Goal: Information Seeking & Learning: Check status

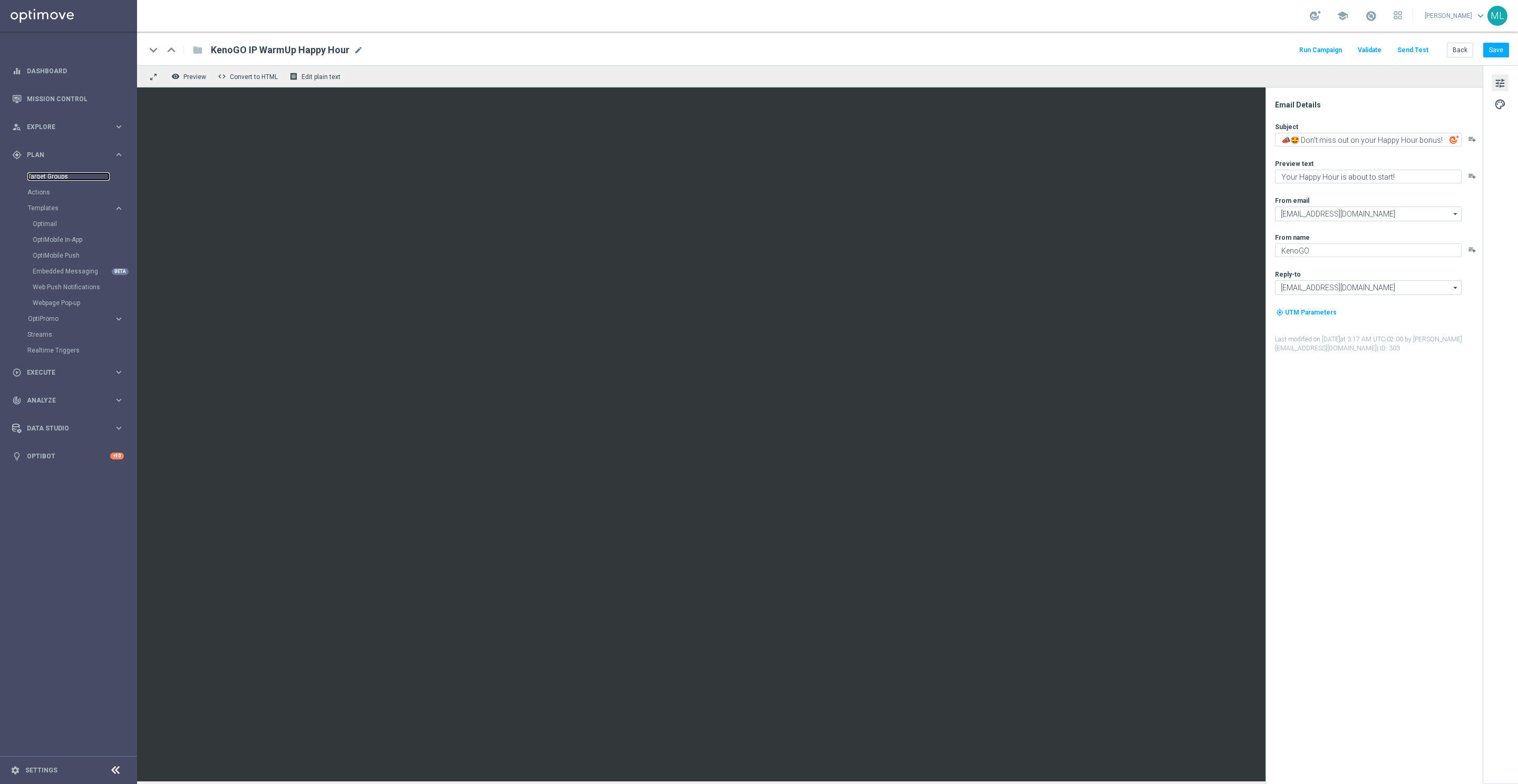
click at [55, 176] on link "Target Groups" at bounding box center [68, 176] width 82 height 9
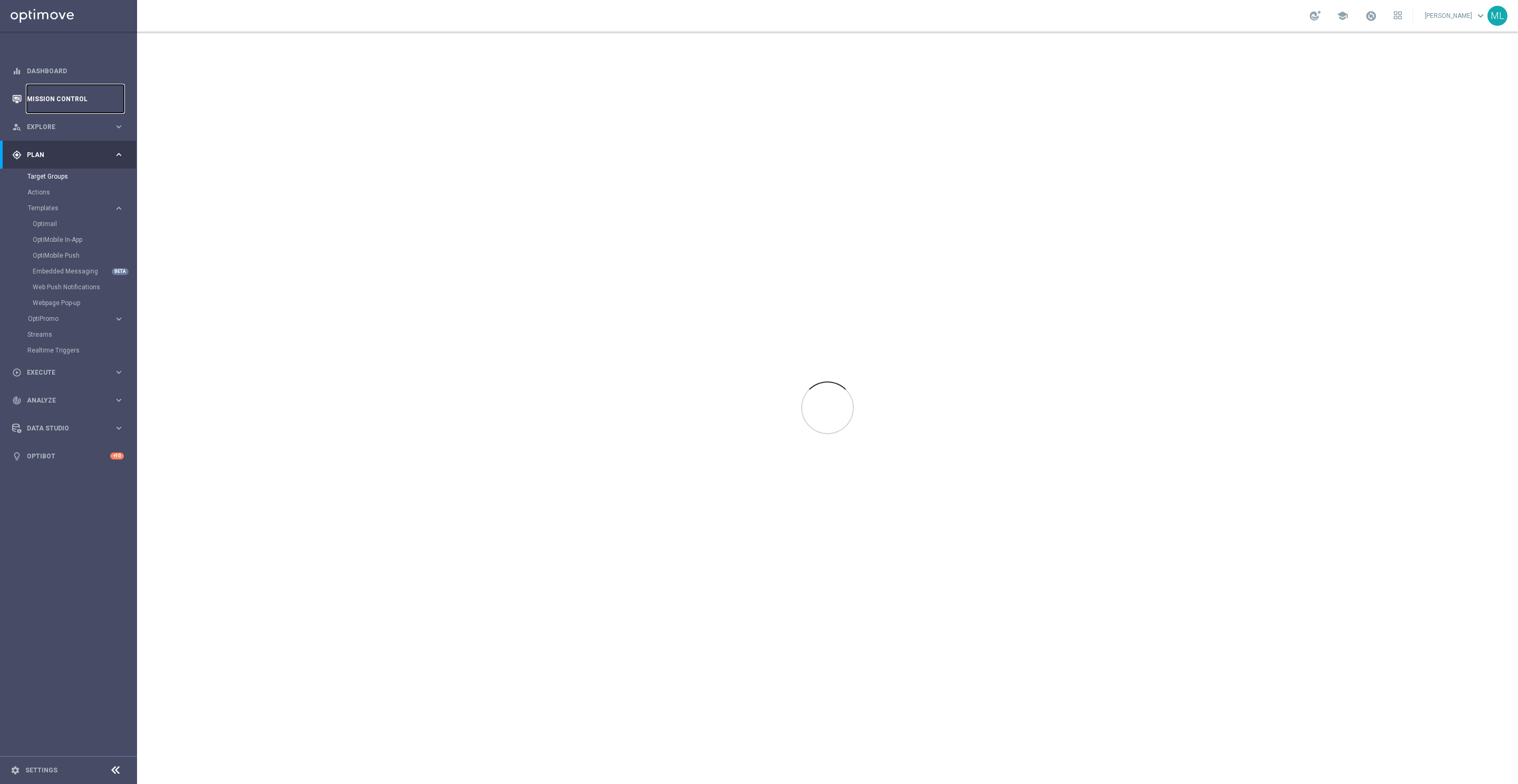
click at [44, 94] on link "Mission Control" at bounding box center [75, 98] width 97 height 28
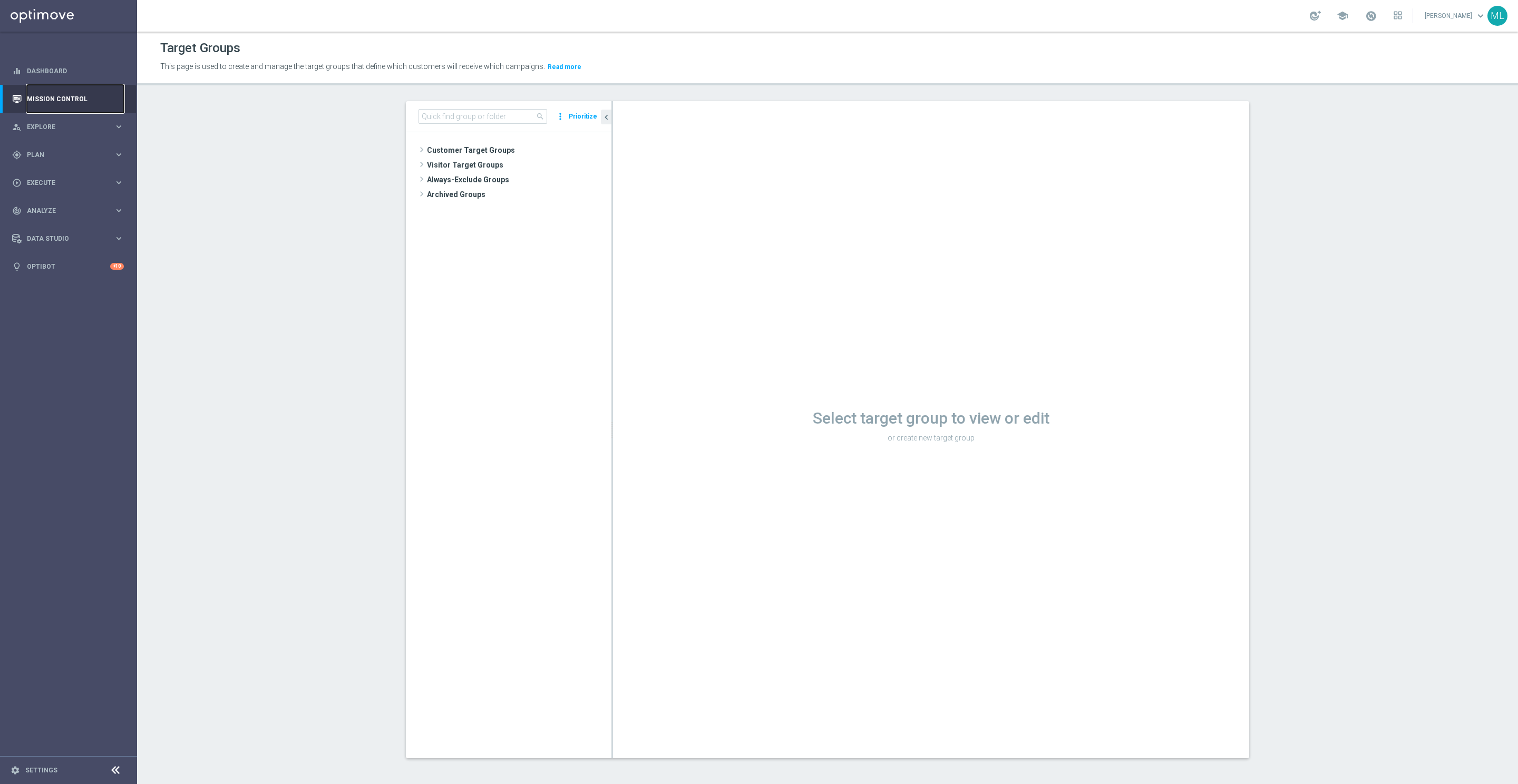
click at [68, 100] on link "Mission Control" at bounding box center [75, 98] width 97 height 28
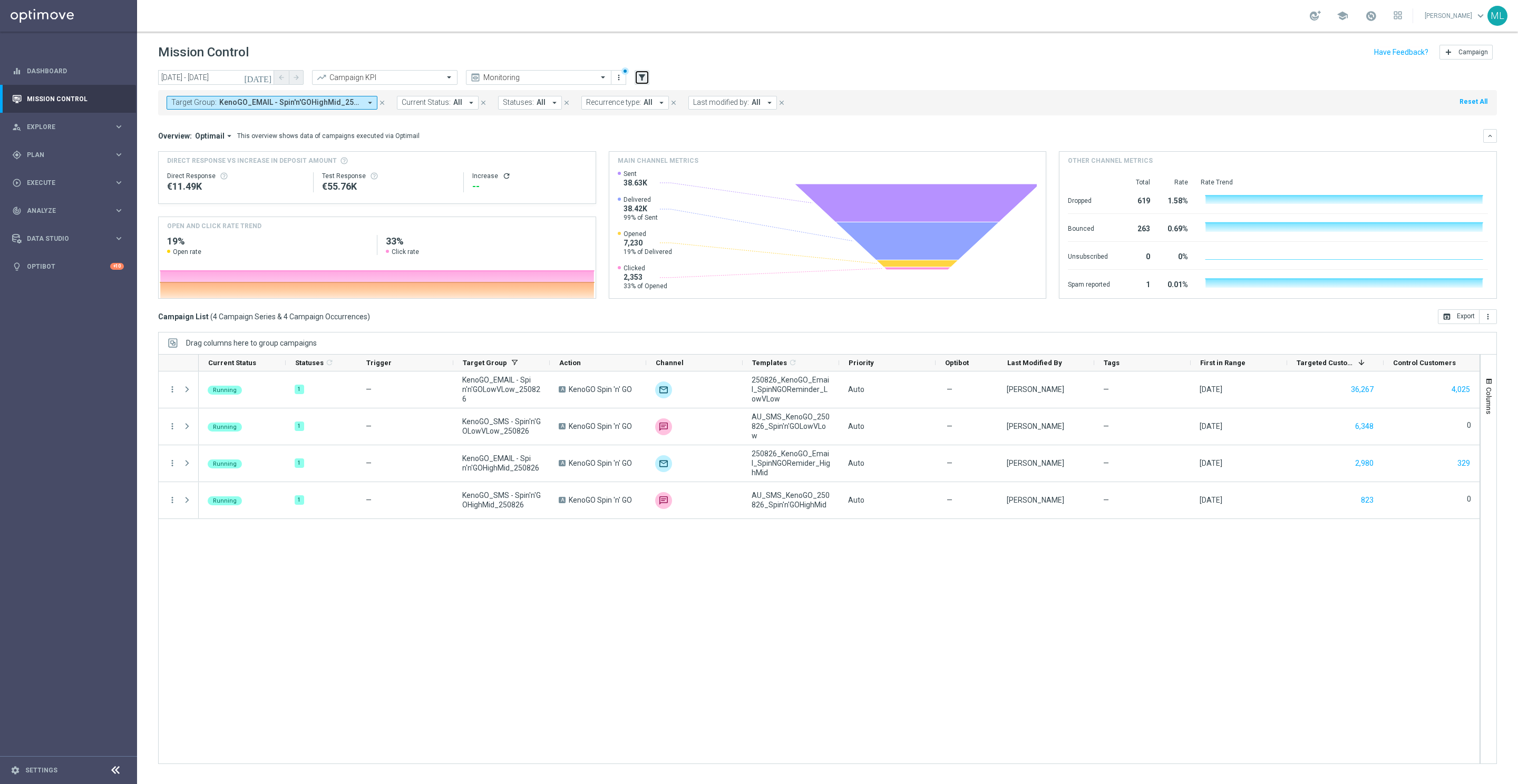
click at [643, 80] on icon "filter_alt" at bounding box center [642, 77] width 9 height 9
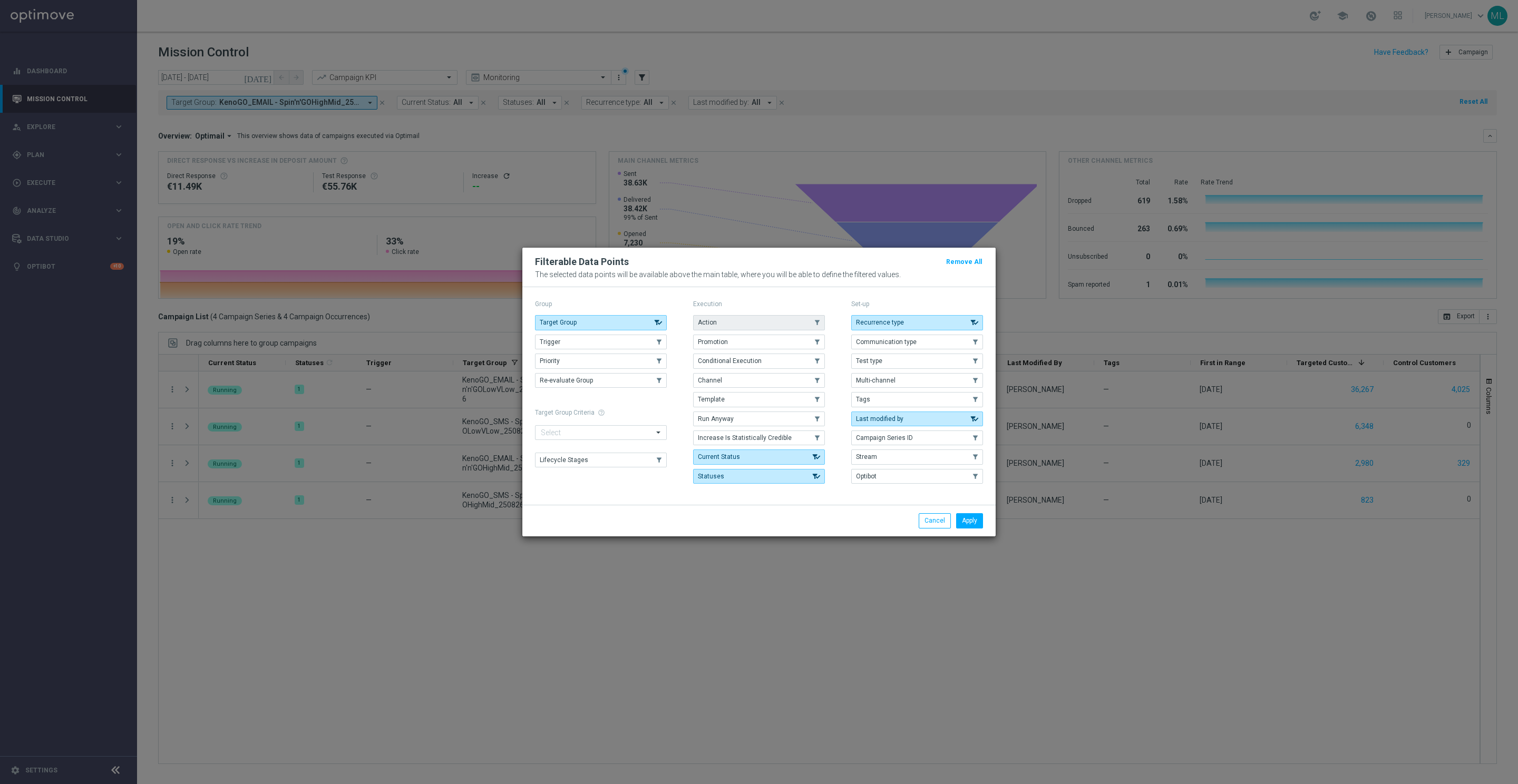
click at [741, 322] on button "Action" at bounding box center [759, 322] width 131 height 15
click at [976, 526] on button "Apply" at bounding box center [970, 520] width 27 height 15
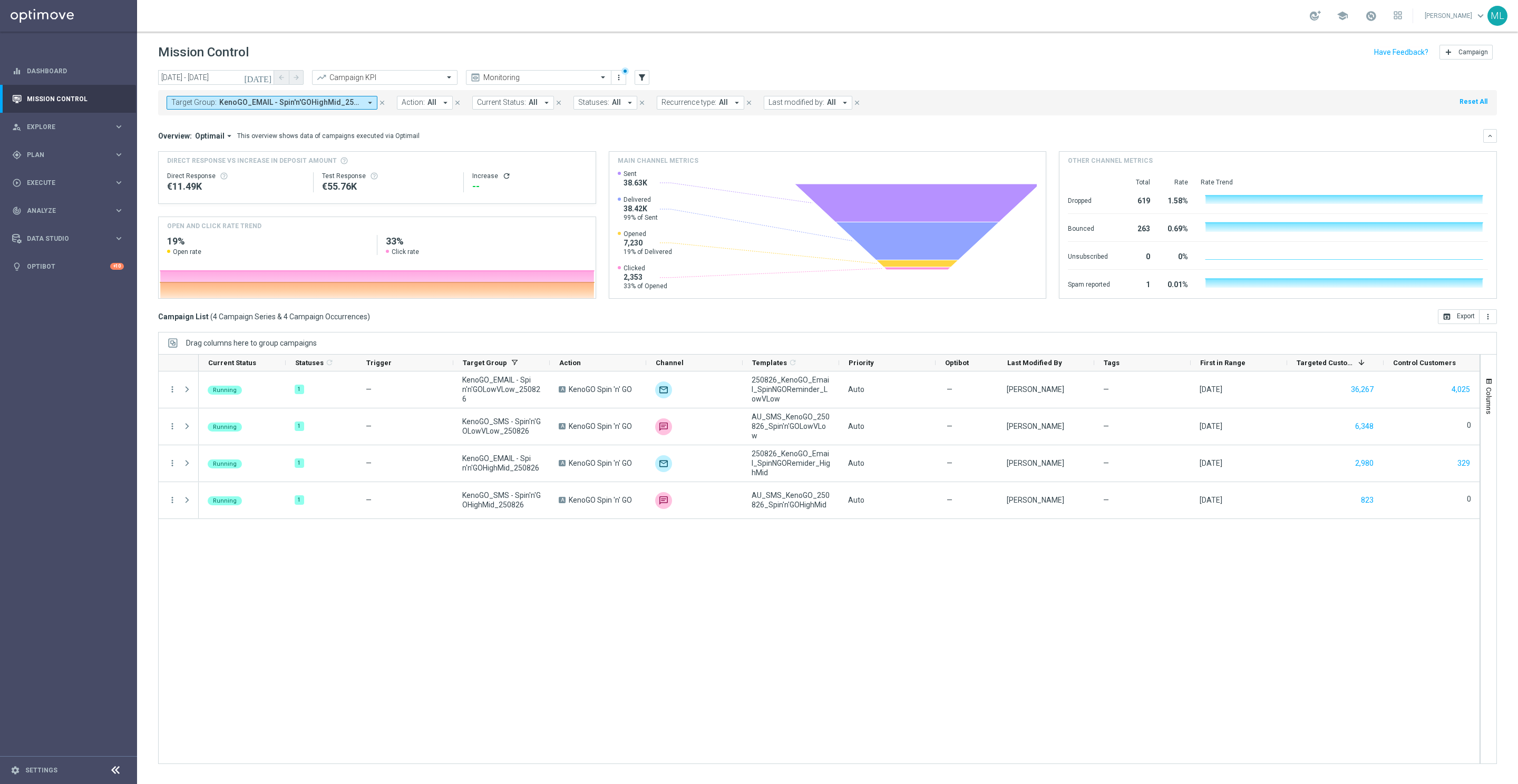
click at [267, 79] on icon "[DATE]" at bounding box center [258, 77] width 28 height 9
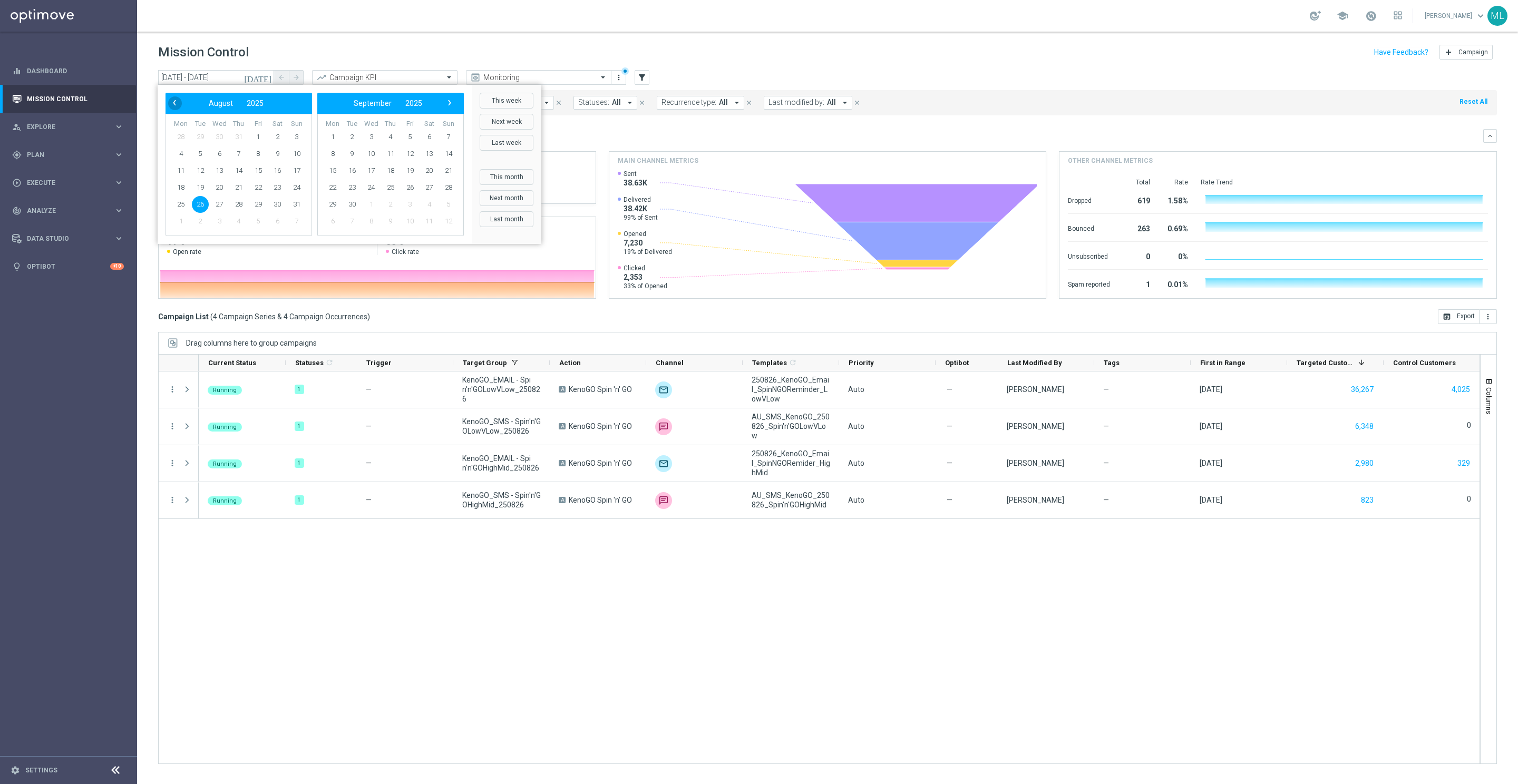
click at [172, 105] on span "‹" at bounding box center [174, 102] width 13 height 13
click at [221, 172] on span "11" at bounding box center [219, 170] width 17 height 17
click at [394, 168] on span "17" at bounding box center [390, 170] width 17 height 17
type input "11 Jun 2025 - 17 Jul 2025"
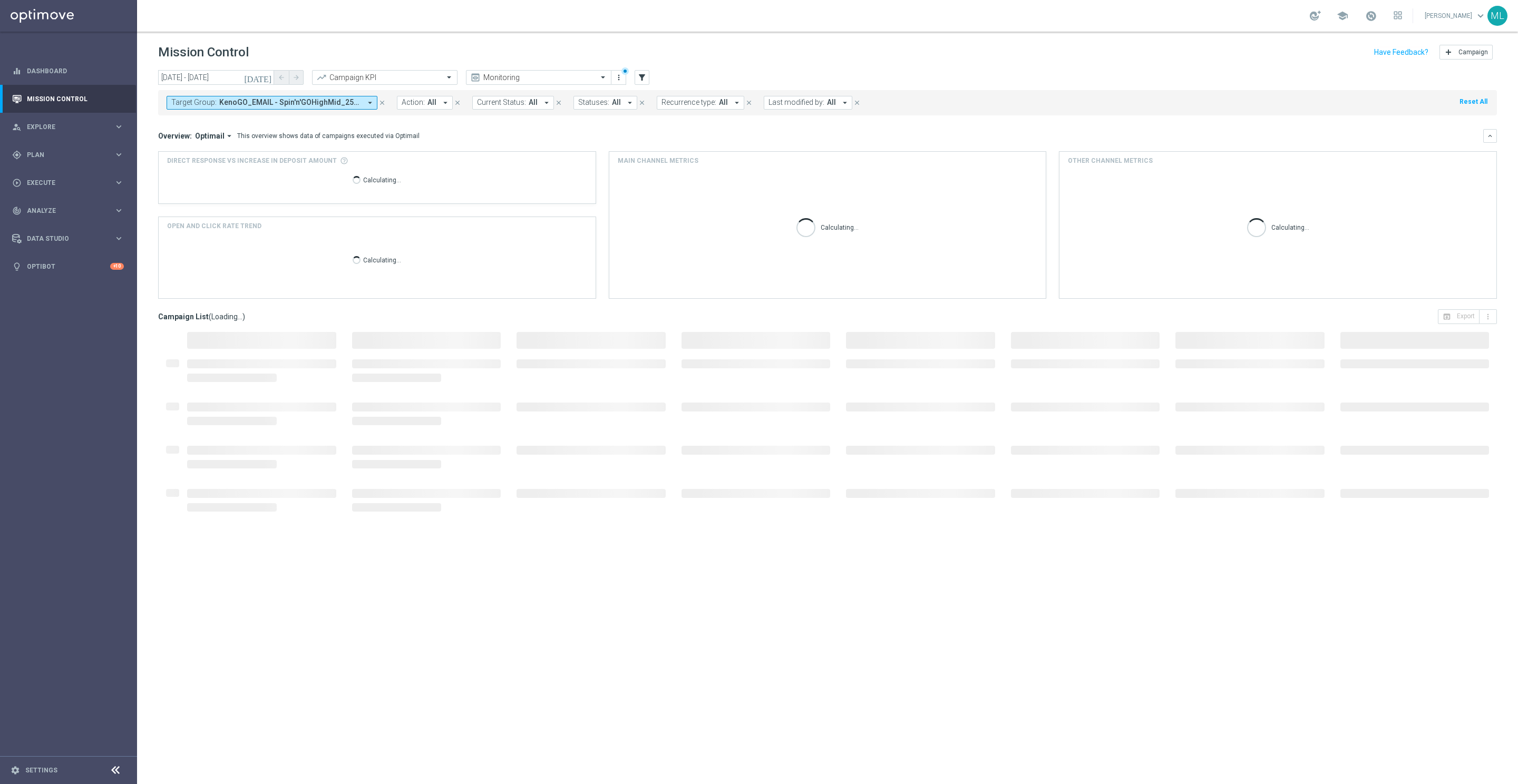
click at [444, 104] on icon "arrow_drop_down" at bounding box center [446, 103] width 9 height 9
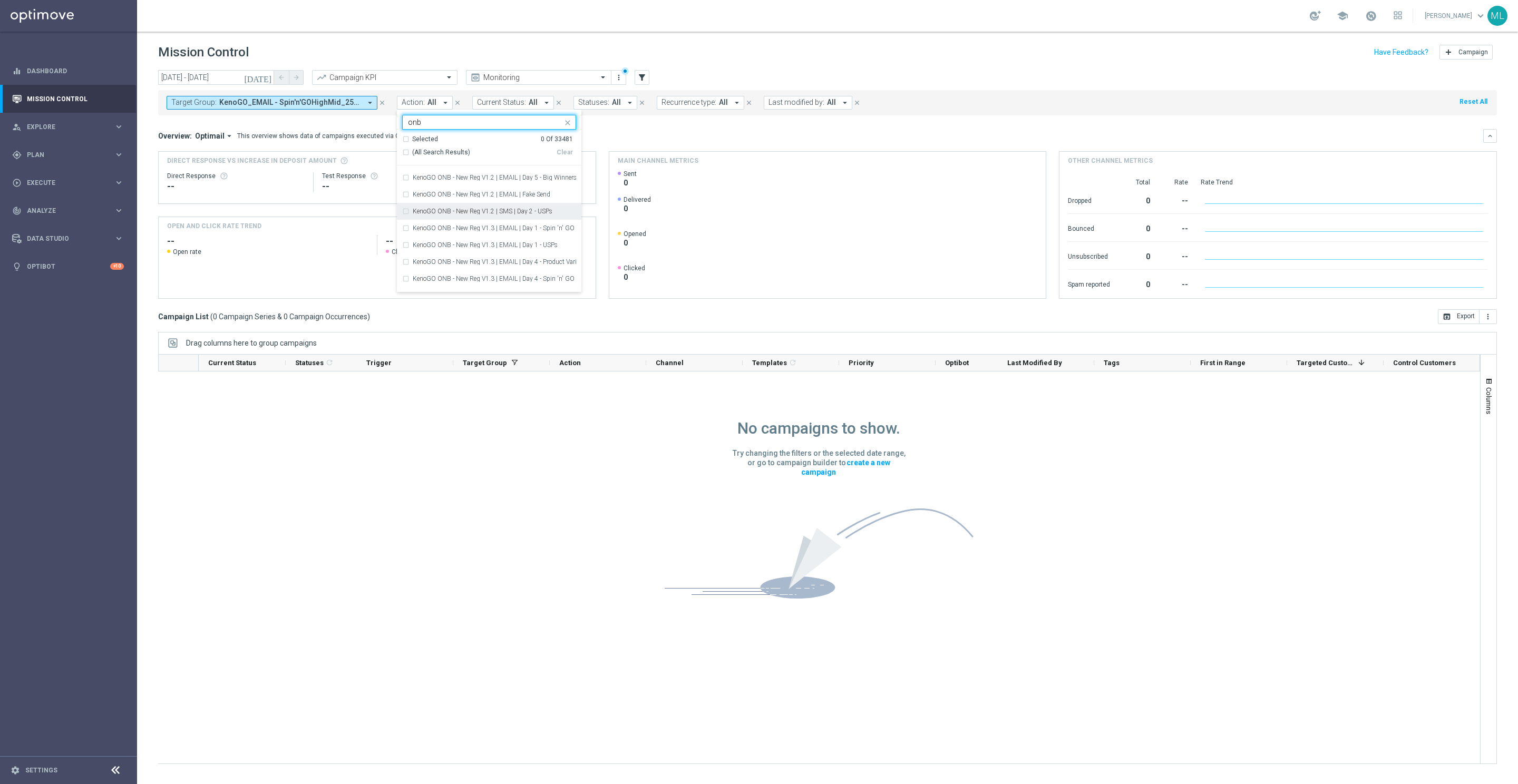
scroll to position [1906, 0]
click at [406, 223] on div "KenoGO ONB - New Reg V1.3 | EMAIL | Day 1 - Spin 'n' GO + USPs" at bounding box center [489, 224] width 174 height 17
type input "onb"
click at [408, 243] on div "KenoGO ONB - New Reg V1.3 | EMAIL | Day 1 - USPs" at bounding box center [489, 241] width 174 height 17
click at [408, 259] on div "KenoGO ONB - New Reg V1.3 | EMAIL | Day 4 - Product Variants" at bounding box center [489, 257] width 174 height 17
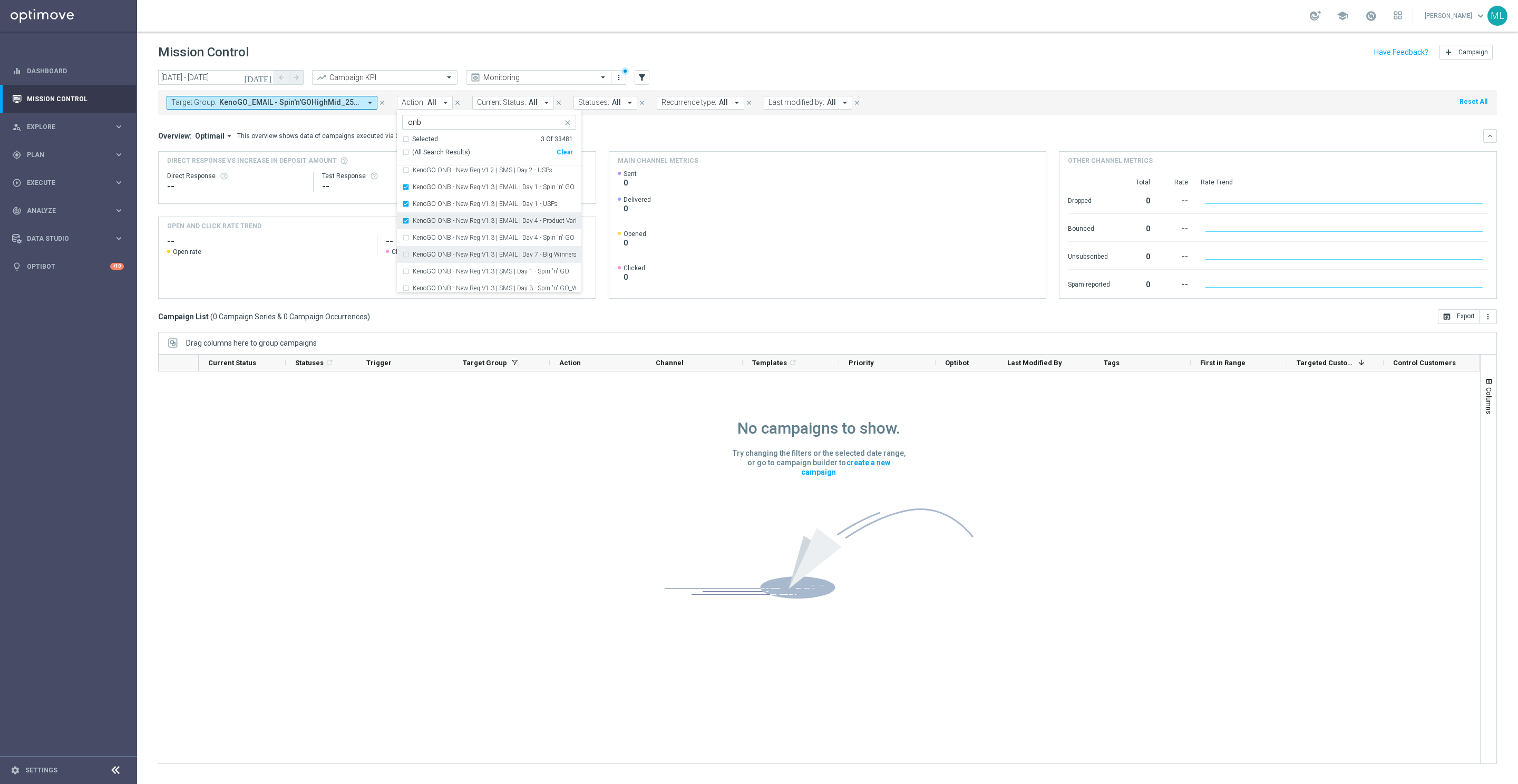
scroll to position [1958, 0]
click at [406, 224] on div "KenoGO ONB - New Reg V1.3 | EMAIL | Day 4 - Spin 'n' GO + USPs" at bounding box center [489, 223] width 174 height 17
click at [405, 238] on div "KenoGO ONB - New Reg V1.3 | EMAIL | Day 4 - Product Variants" at bounding box center [489, 235] width 174 height 17
click at [407, 220] on div "KenoGO ONB - New Reg V1.3 | EMAIL | Day 1 - USPs" at bounding box center [489, 219] width 174 height 17
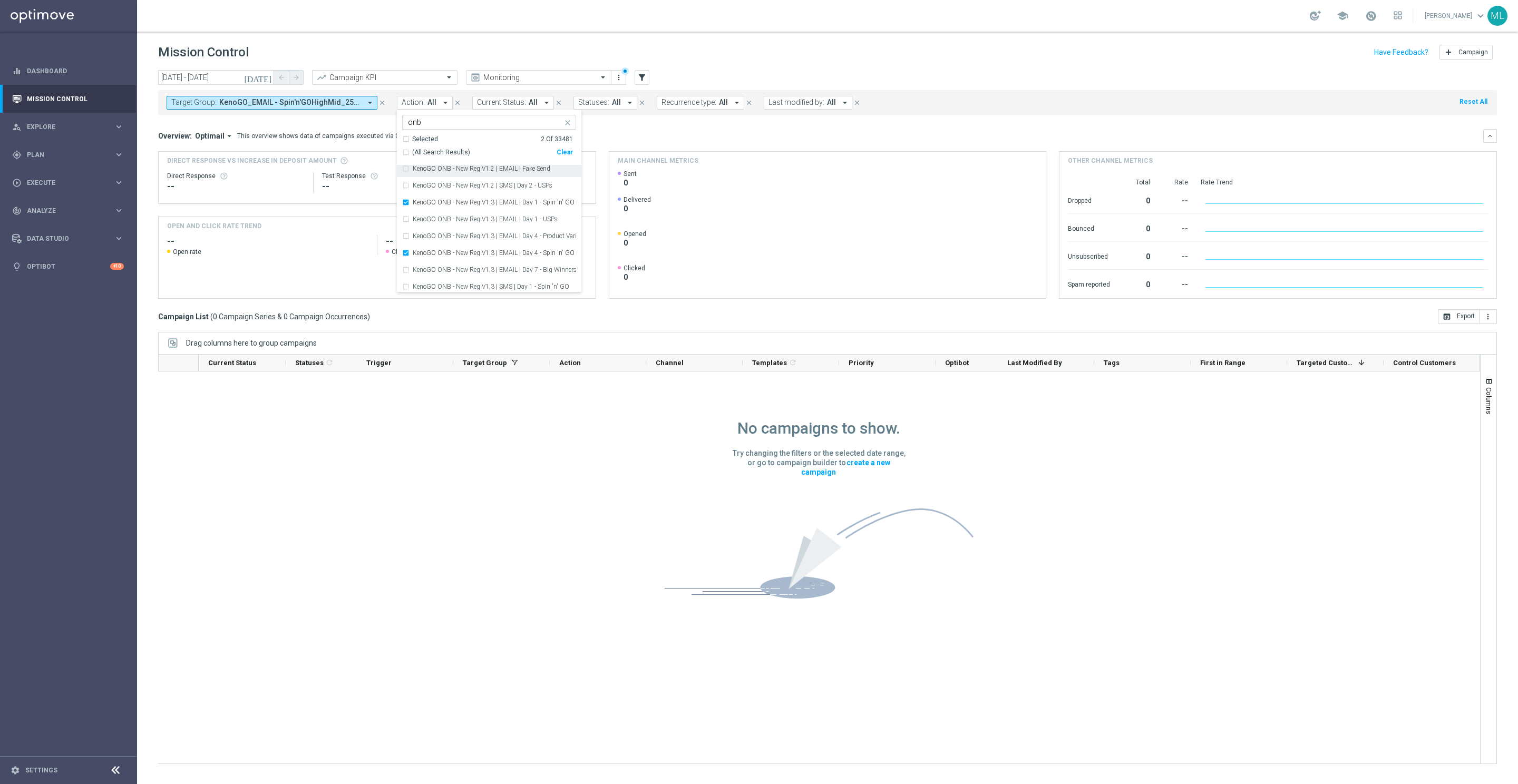
click at [649, 131] on div "Overview: Optimail arrow_drop_down This overview shows data of campaigns execut…" at bounding box center [820, 136] width 1325 height 9
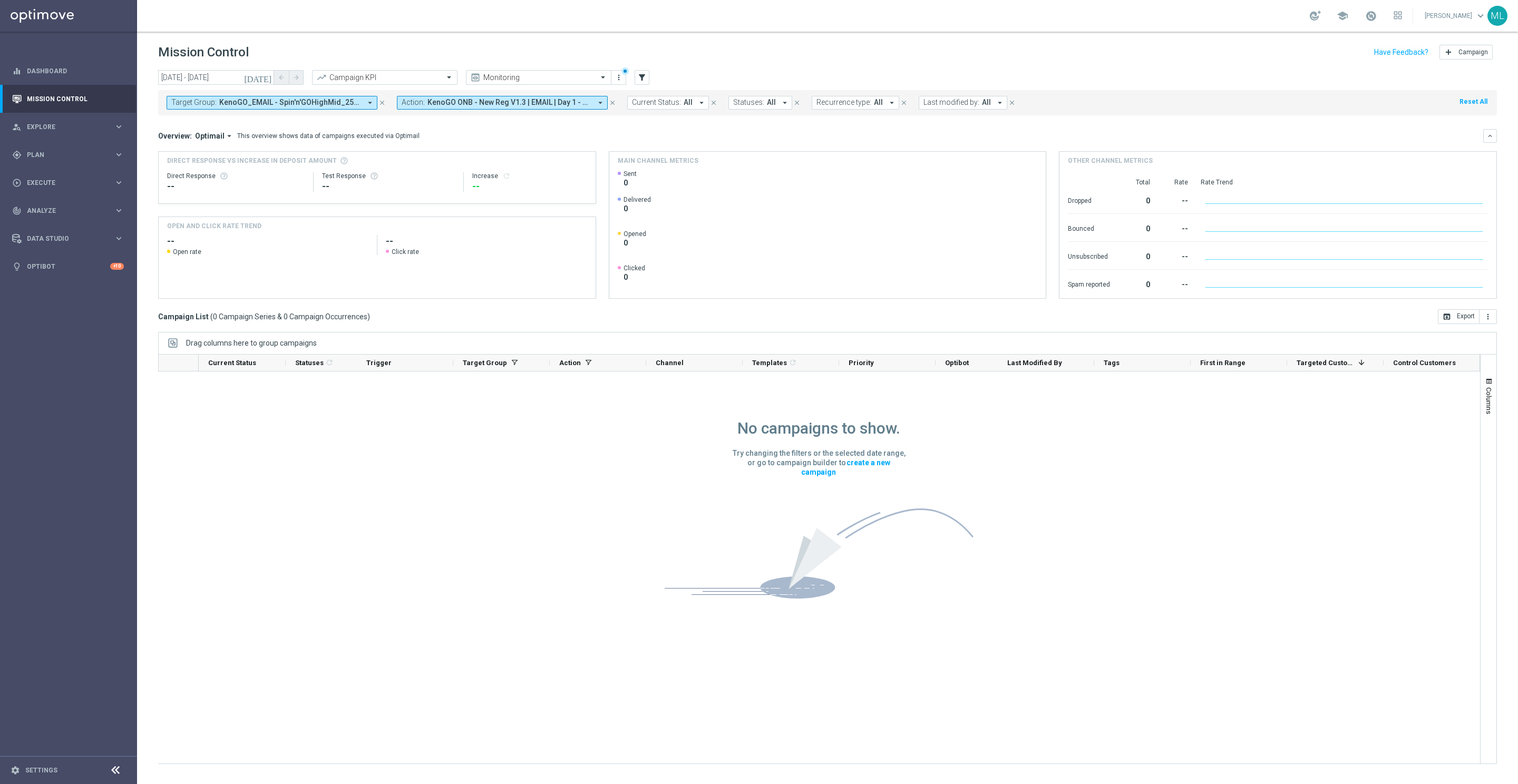
click at [363, 103] on button "Target Group: KenoGO_EMAIL - Spin'n'GOHighMid_250826, KenoGO_EMAIL - Spin'n'GOL…" at bounding box center [272, 102] width 211 height 13
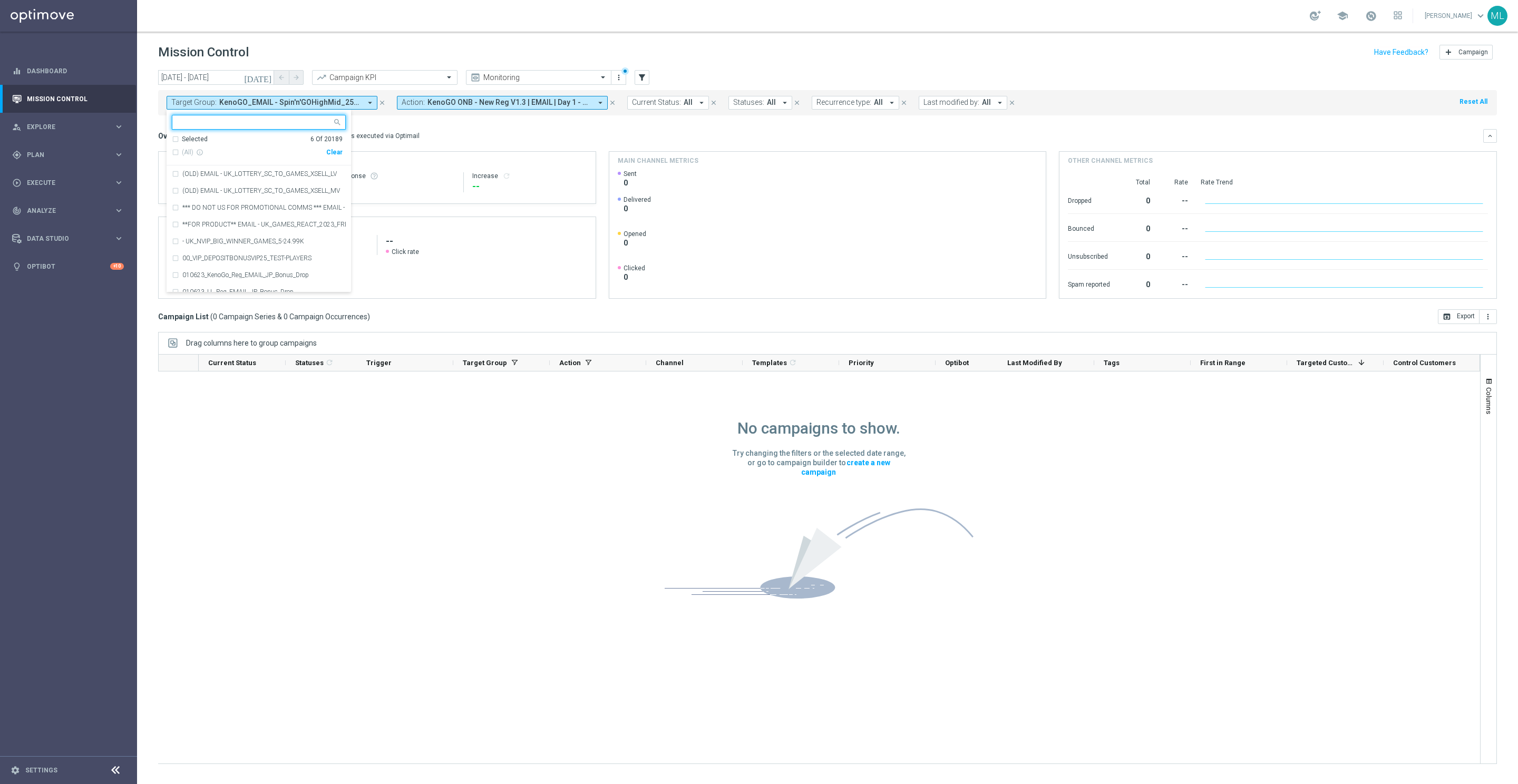
click at [0, 0] on div "Clear" at bounding box center [0, 0] width 0 height 0
click at [441, 135] on div "Overview: Optimail arrow_drop_down This overview shows data of campaigns execut…" at bounding box center [820, 136] width 1325 height 9
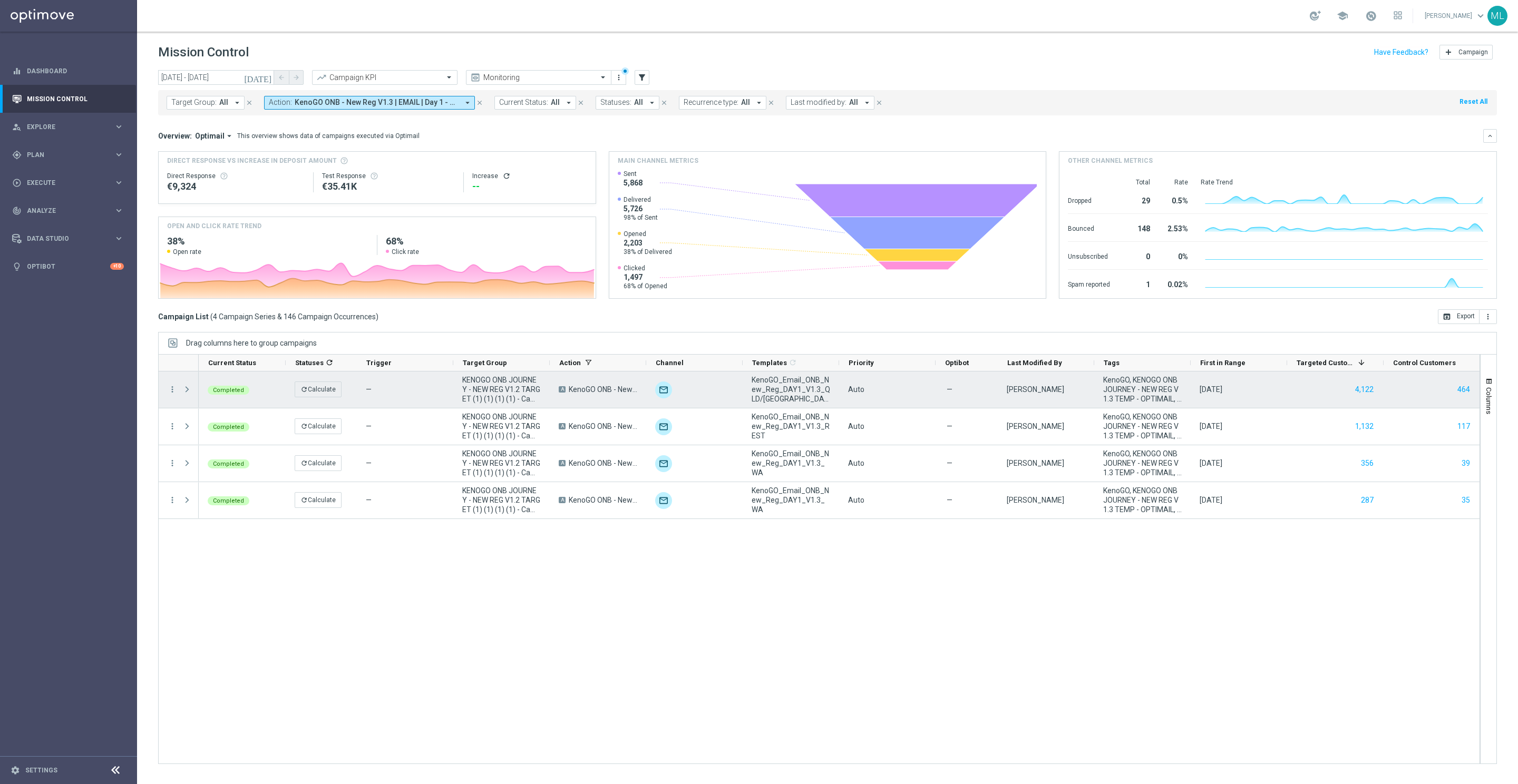
scroll to position [0, 2]
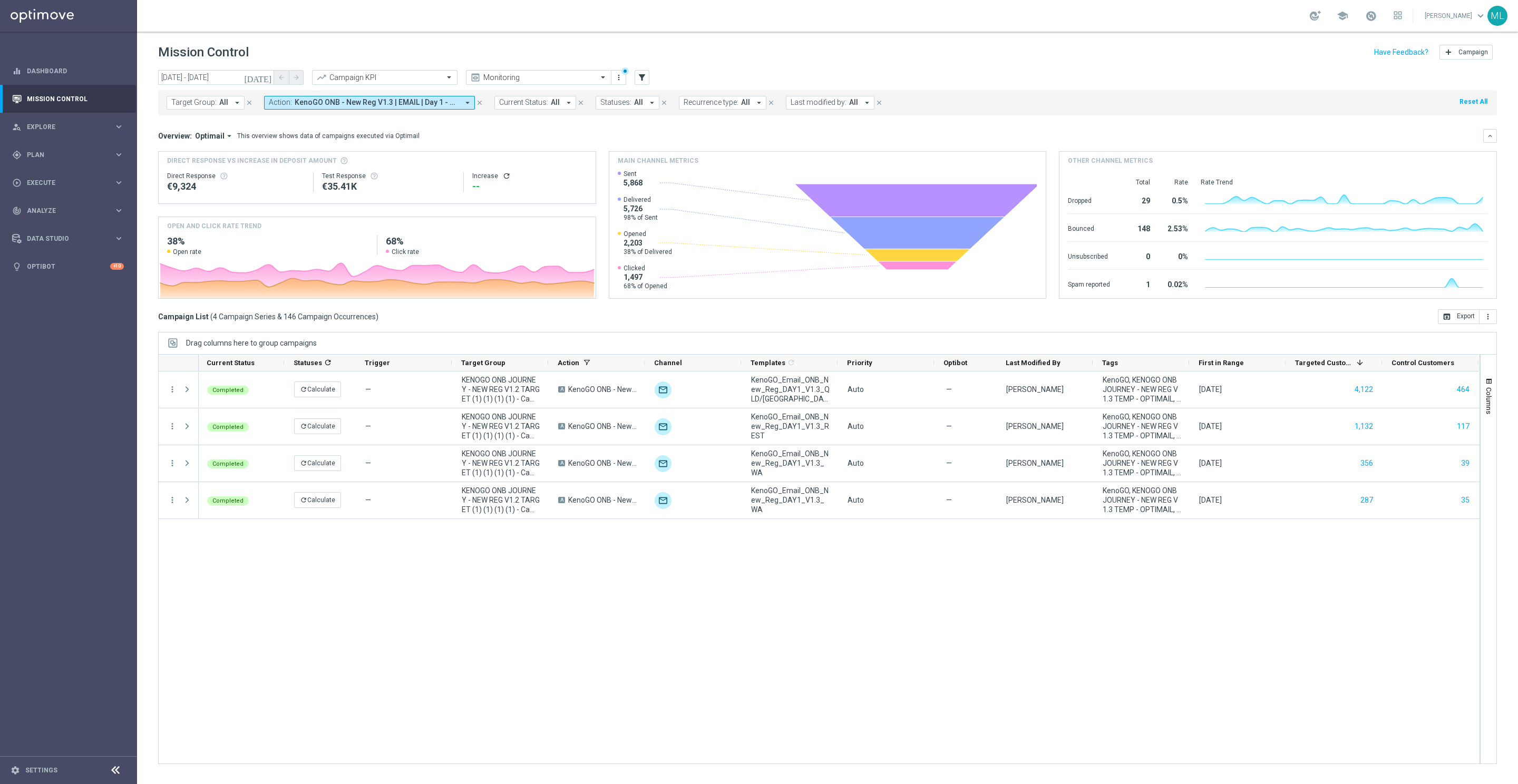
click at [454, 105] on span "KenoGO ONB - New Reg V1.3 | EMAIL | Day 1 - Spin 'n' GO + USPs, KenoGO ONB - Ne…" at bounding box center [376, 102] width 164 height 9
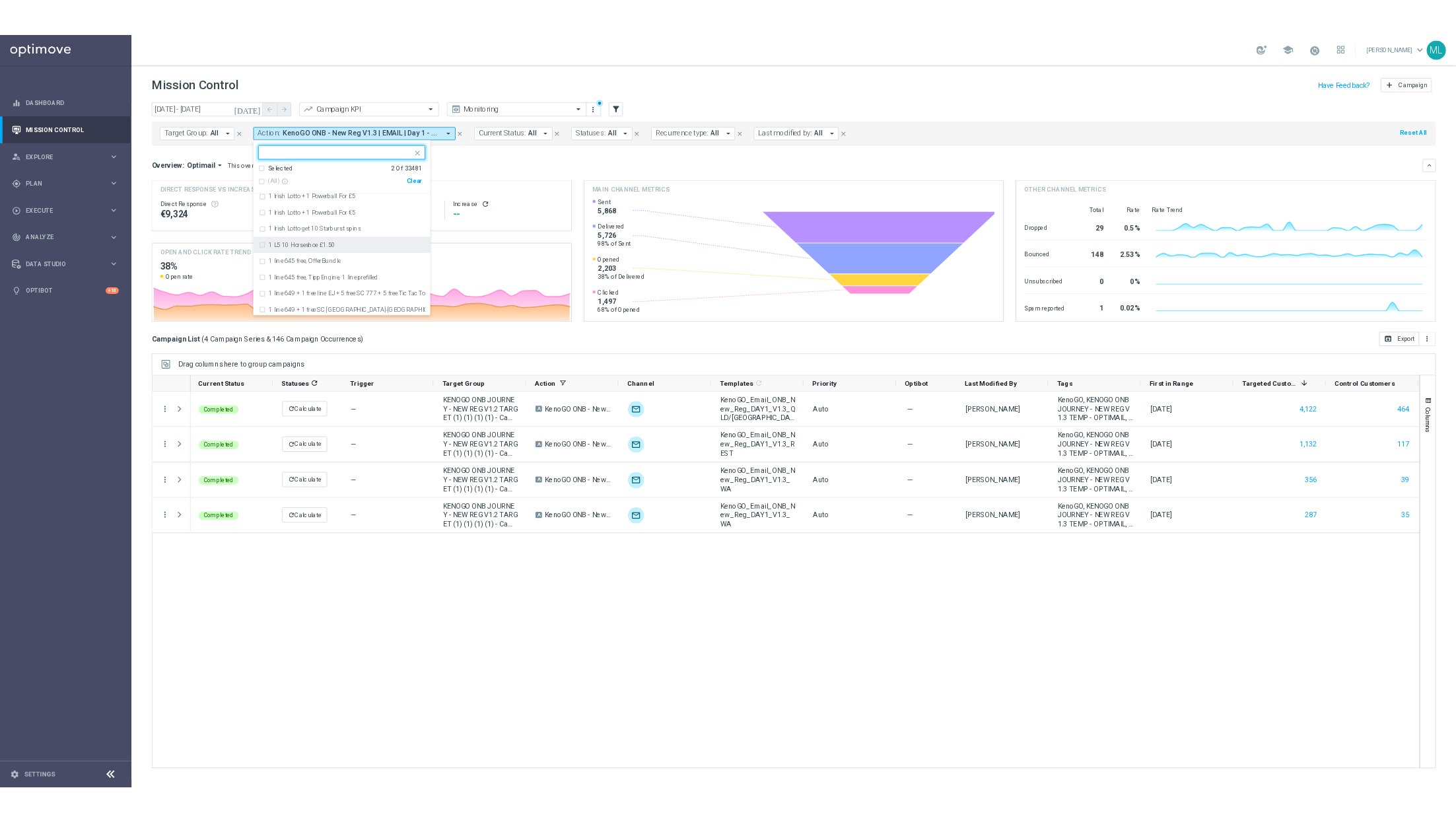
scroll to position [4039, 0]
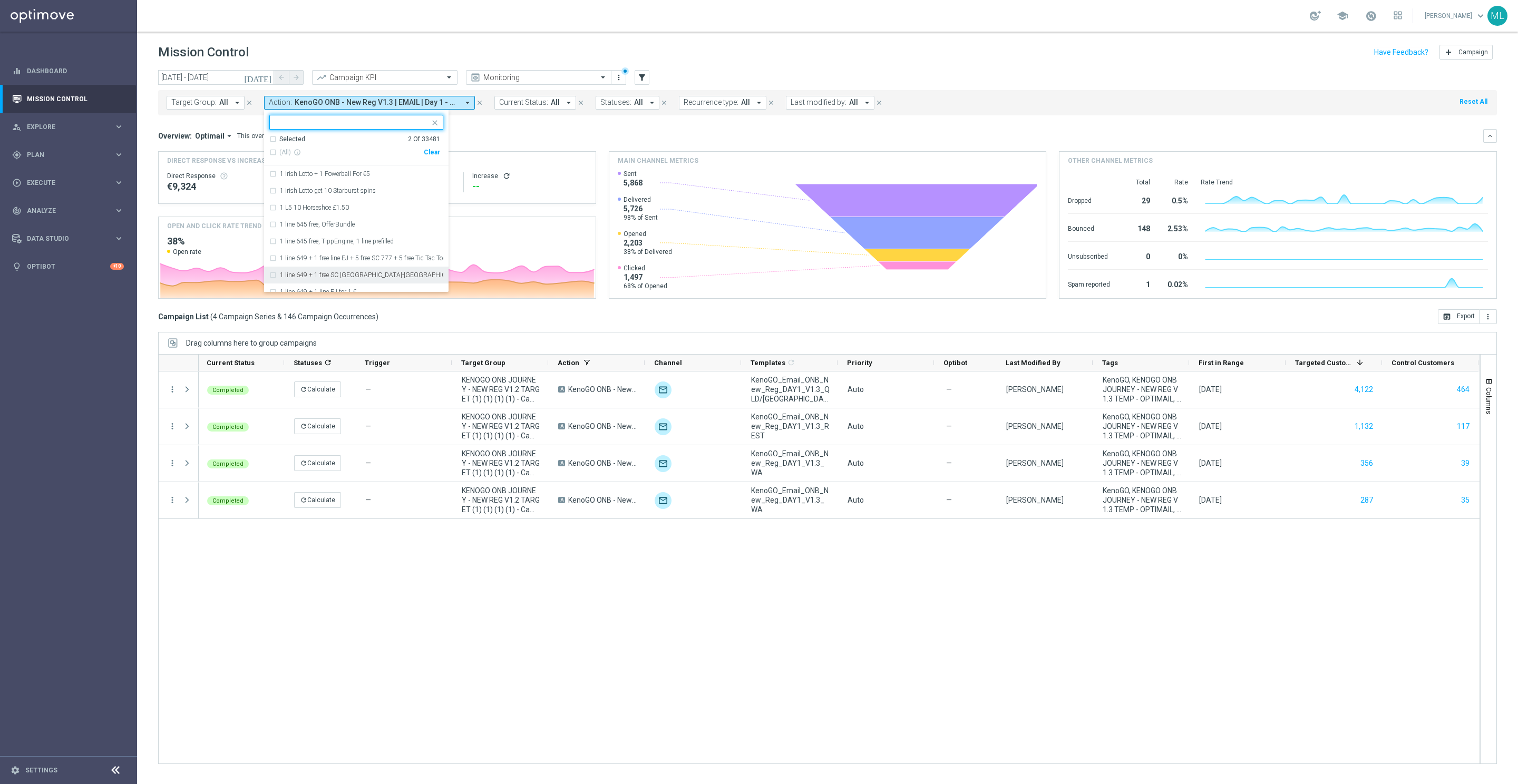
click at [472, 682] on div "Completed refresh Calculate — KENOGO ONB JOURNEY - NEW REG V1.2 TARGET (1) (1) …" at bounding box center [839, 568] width 1281 height 392
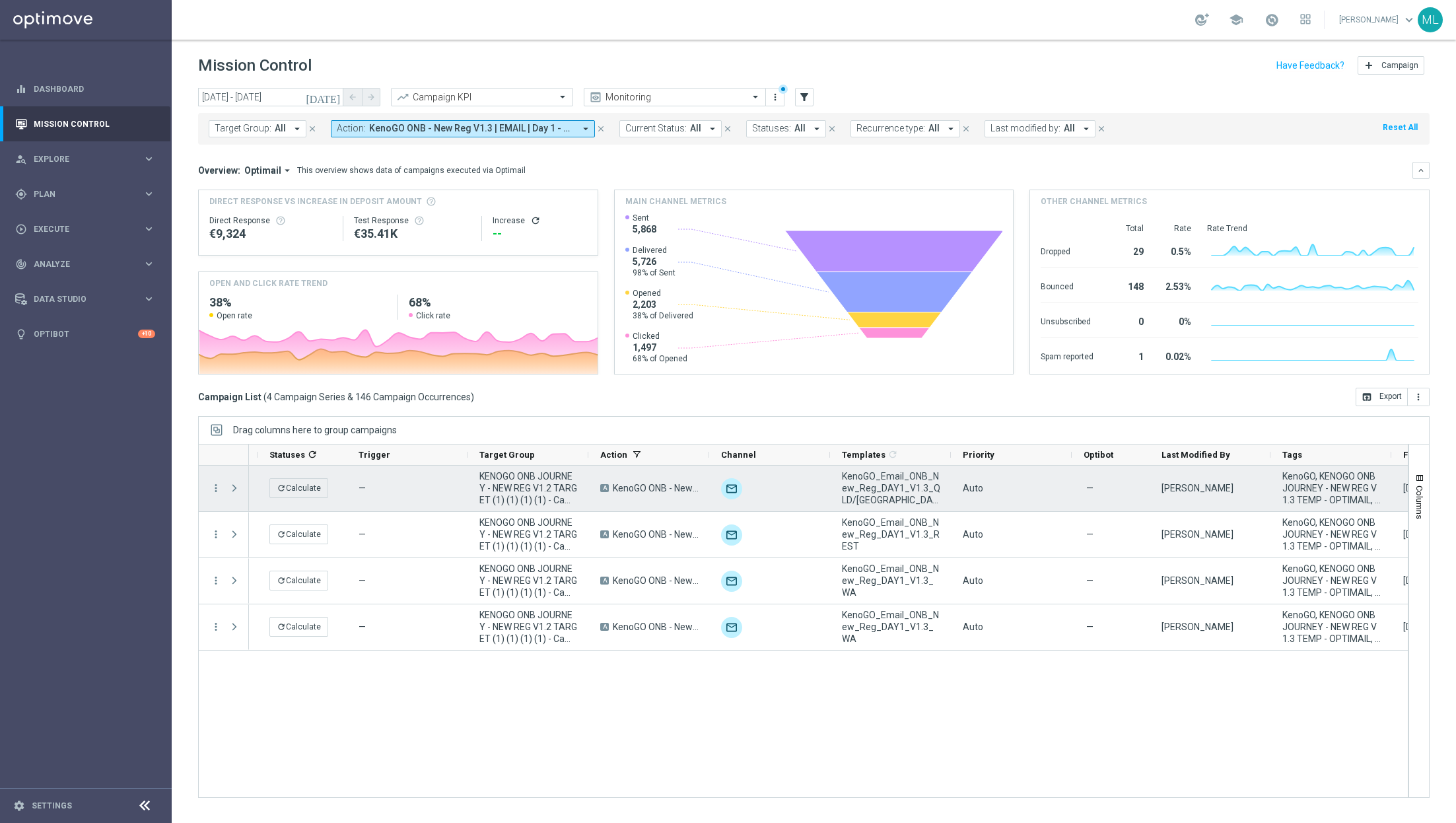
scroll to position [0, 0]
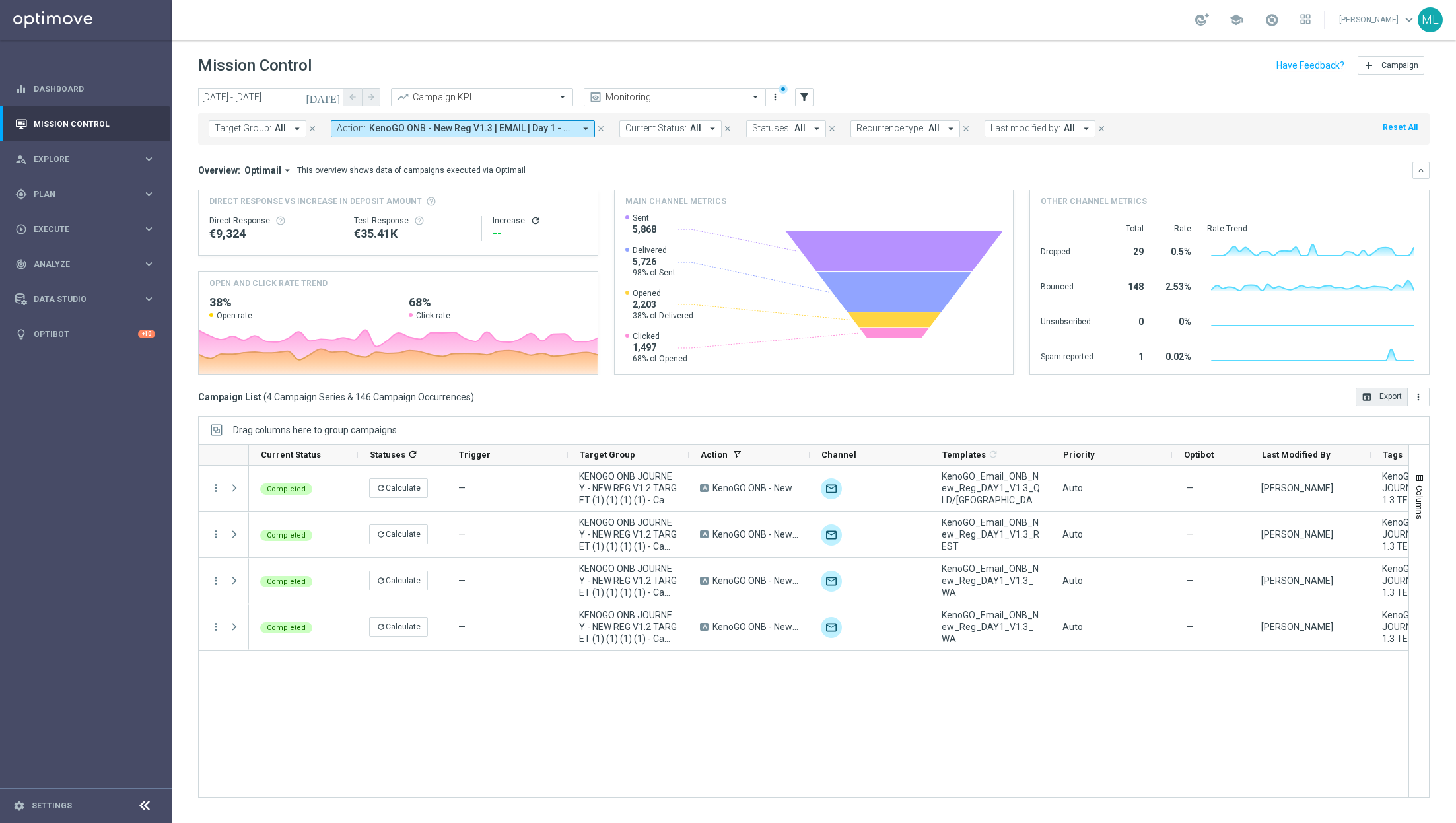
click at [1382, 397] on button "open_in_browser Export" at bounding box center [1382, 397] width 52 height 19
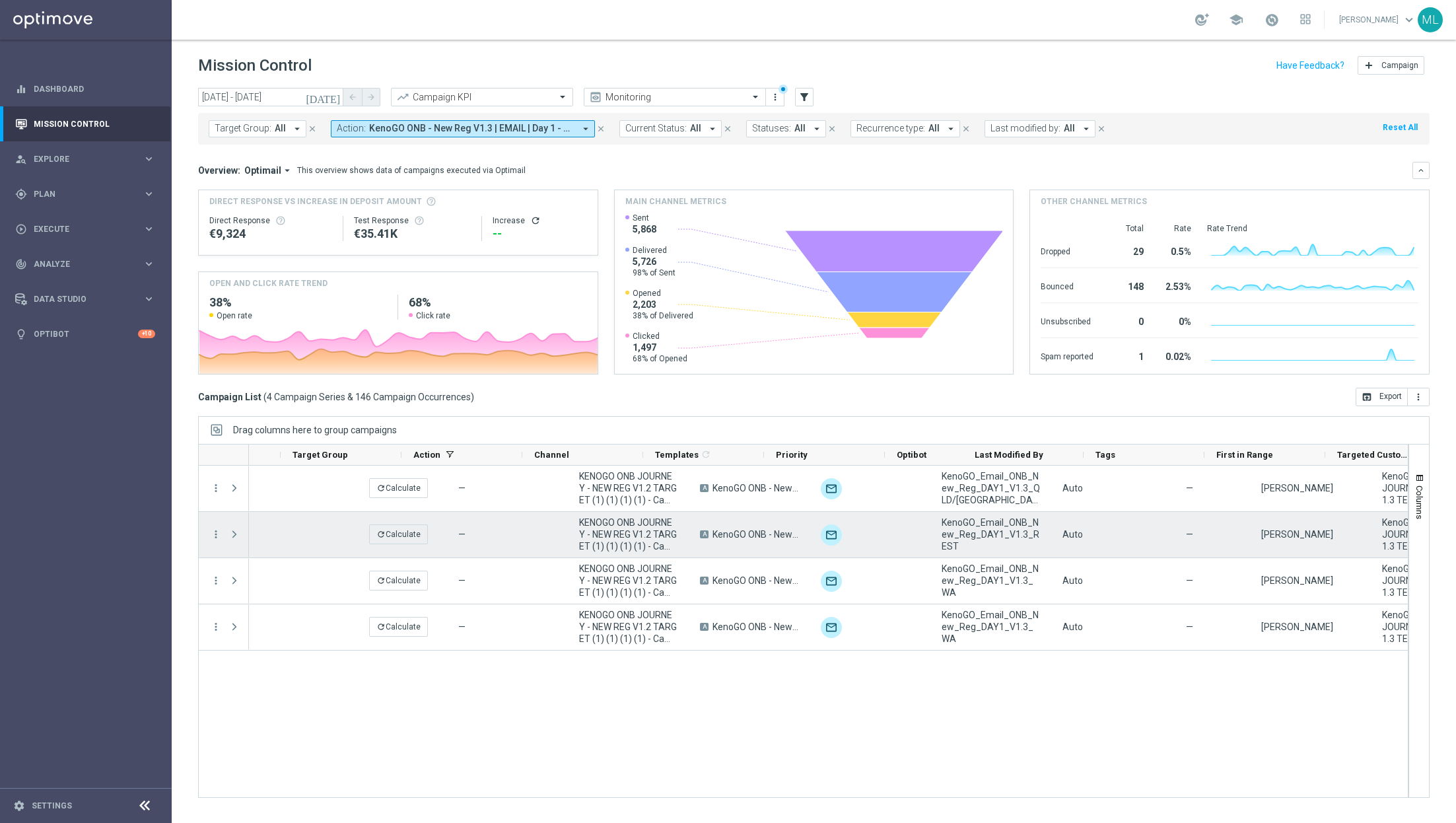
scroll to position [0, 445]
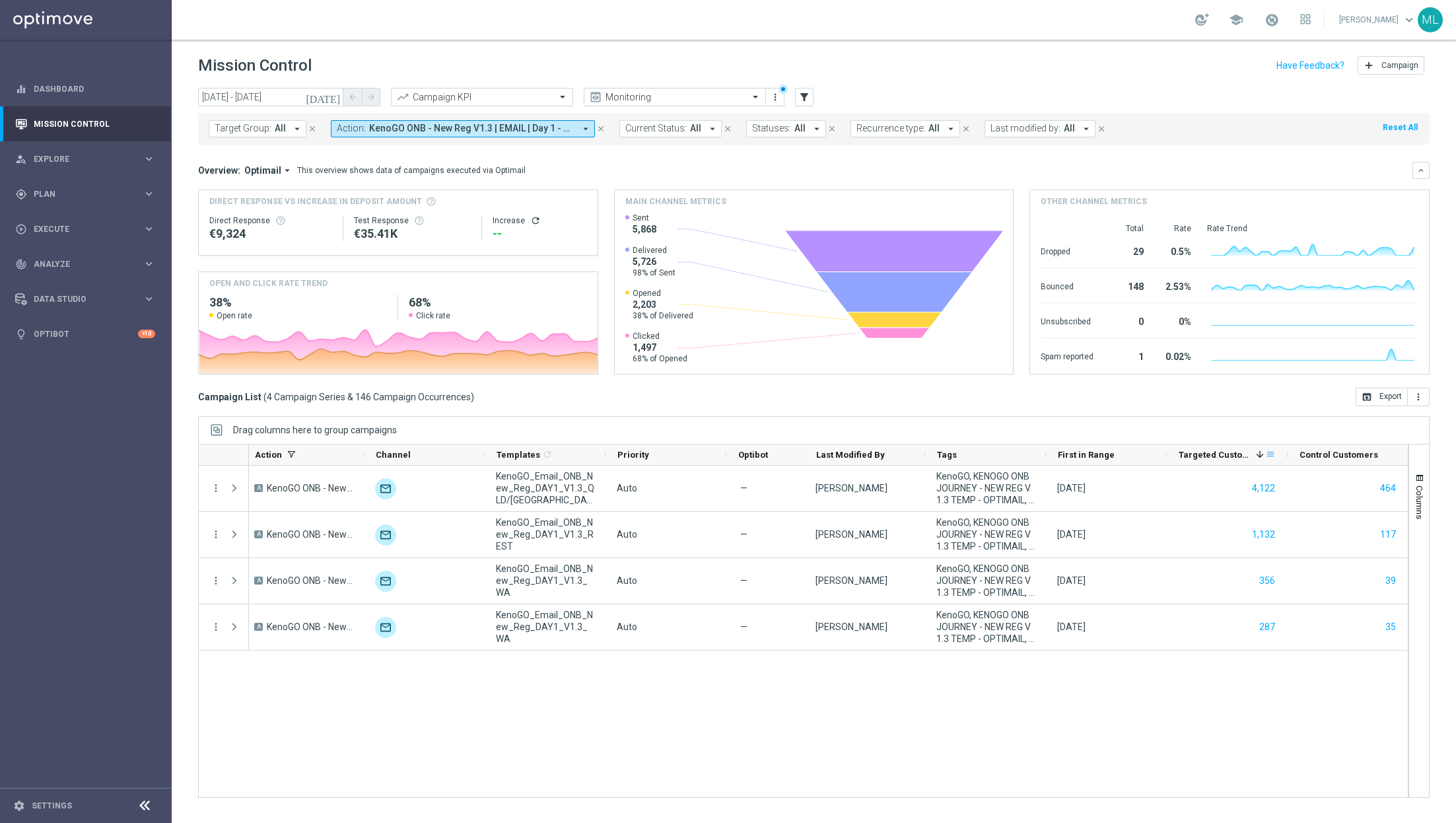
click at [1271, 451] on span at bounding box center [1271, 454] width 11 height 11
click at [1047, 729] on div "— KENOGO ONB JOURNEY - NEW REG V1.2 TARGET (1) (1) (1) (1) - Campaign 1 A KenoG…" at bounding box center [828, 632] width 1159 height 332
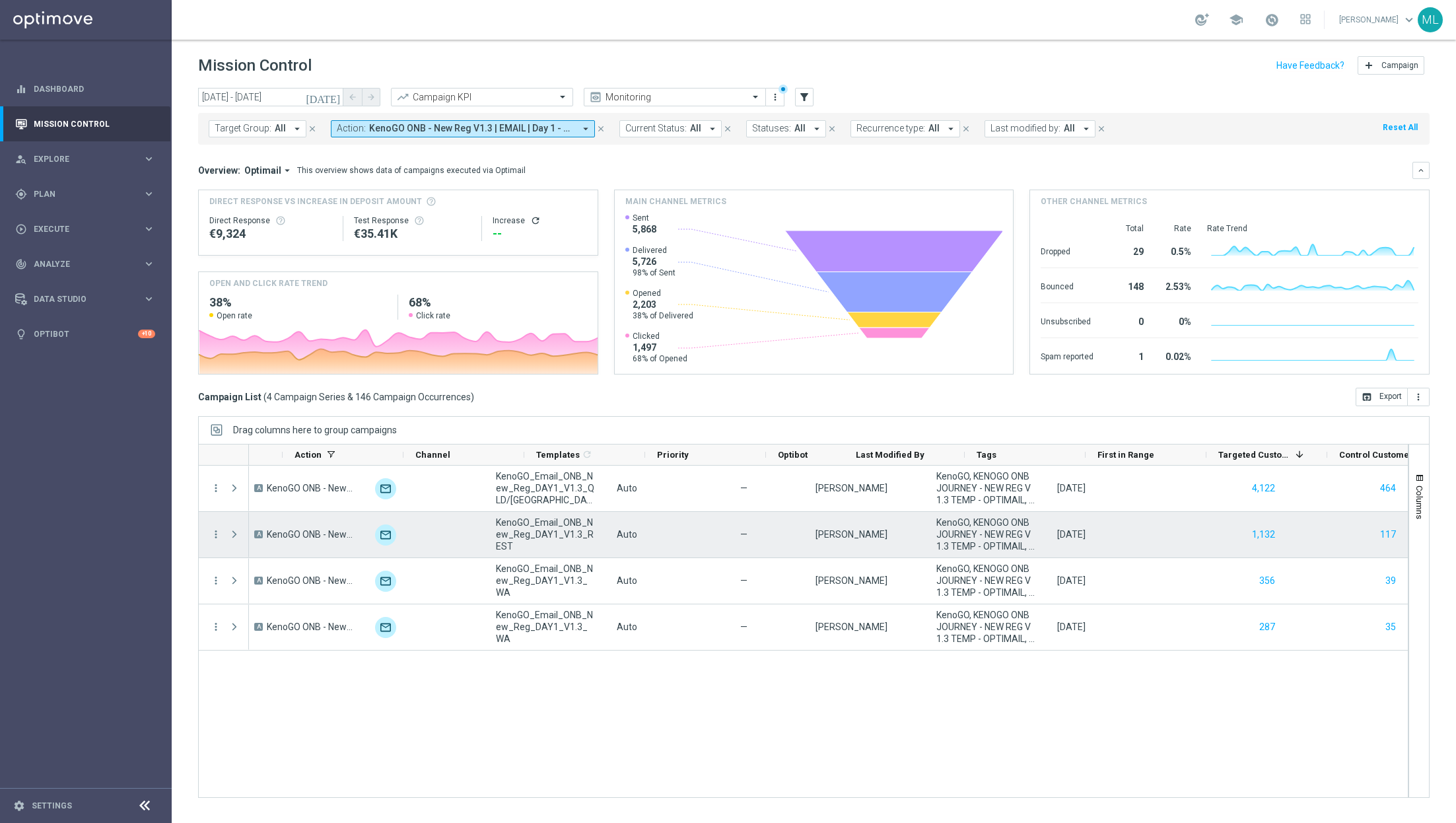
scroll to position [0, 0]
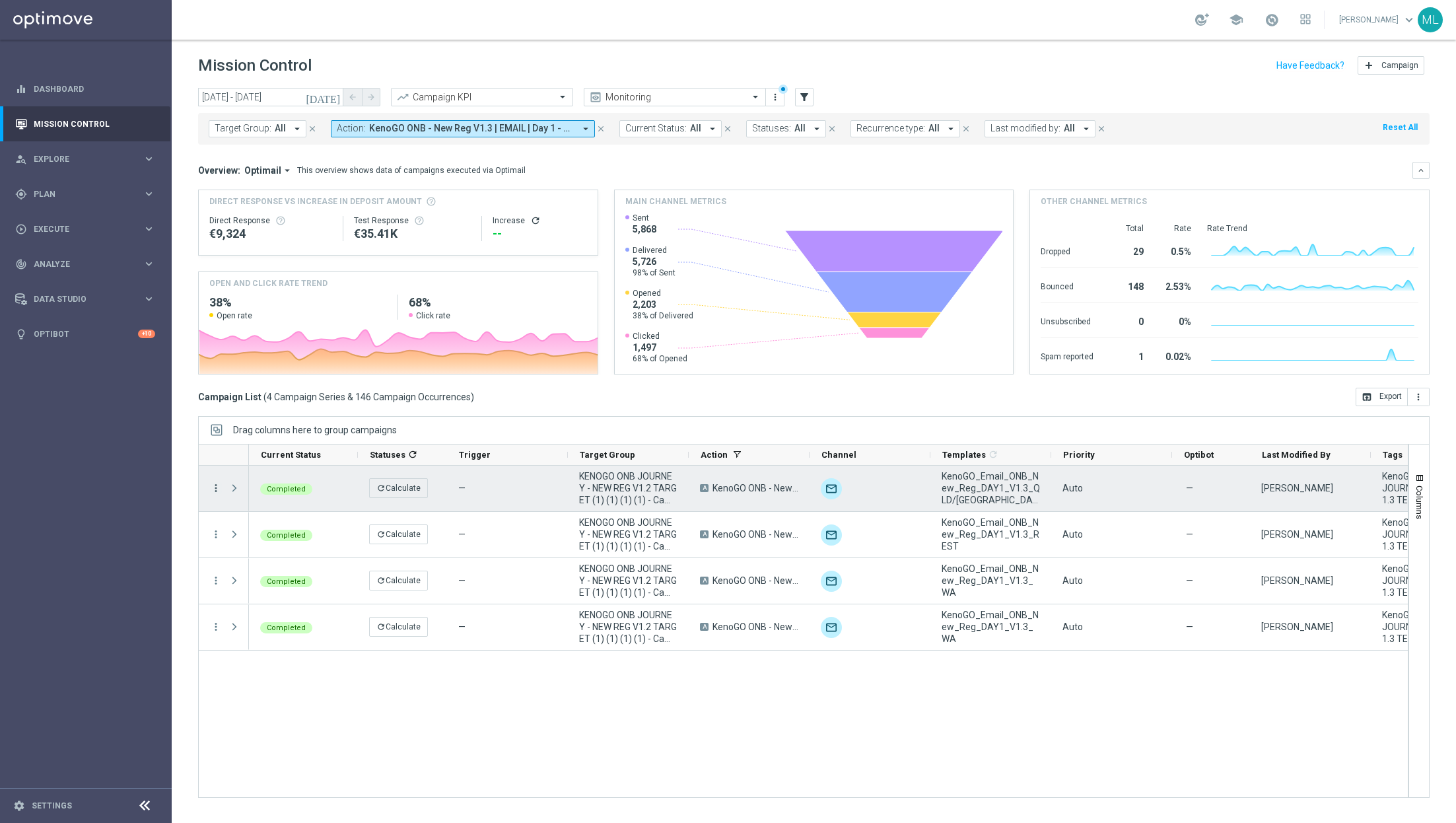
click at [215, 487] on icon "more_vert" at bounding box center [216, 488] width 12 height 12
click at [307, 569] on span "Go to Campaign Analysis" at bounding box center [288, 569] width 95 height 9
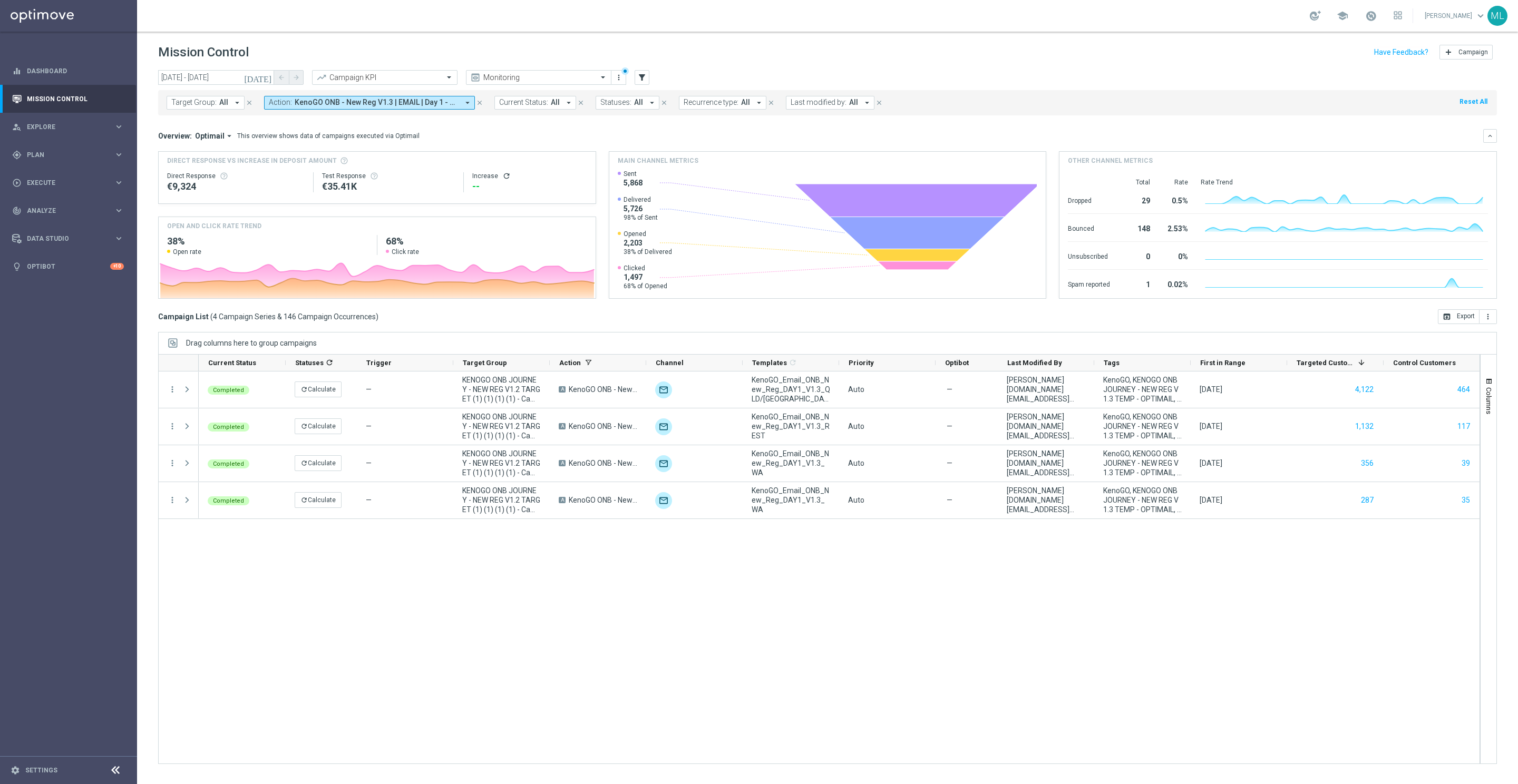
click at [464, 105] on icon "arrow_drop_down" at bounding box center [468, 103] width 9 height 9
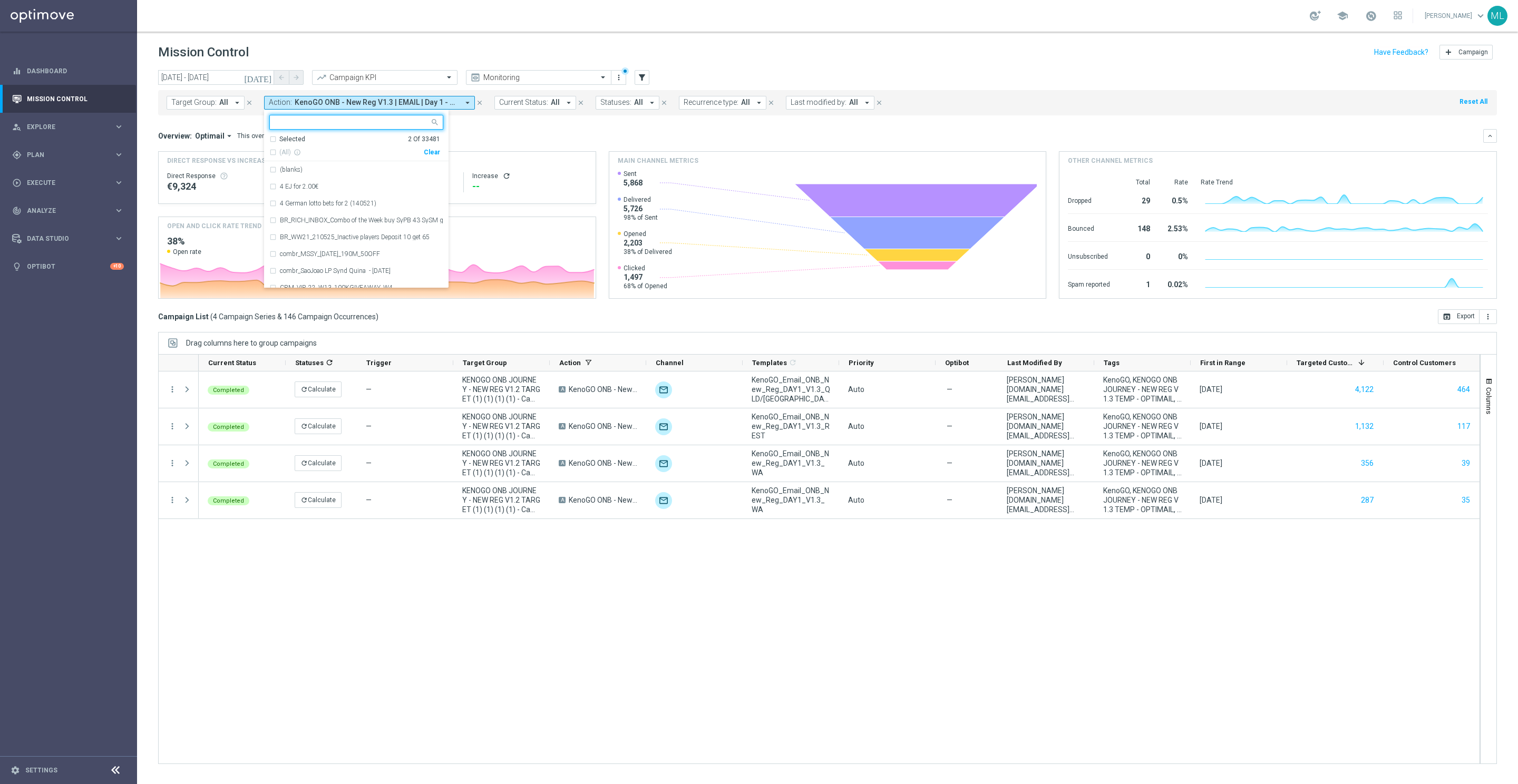
click at [488, 128] on mini-dashboard "Overview: Optimail arrow_drop_down This overview shows data of campaigns execut…" at bounding box center [827, 213] width 1339 height 194
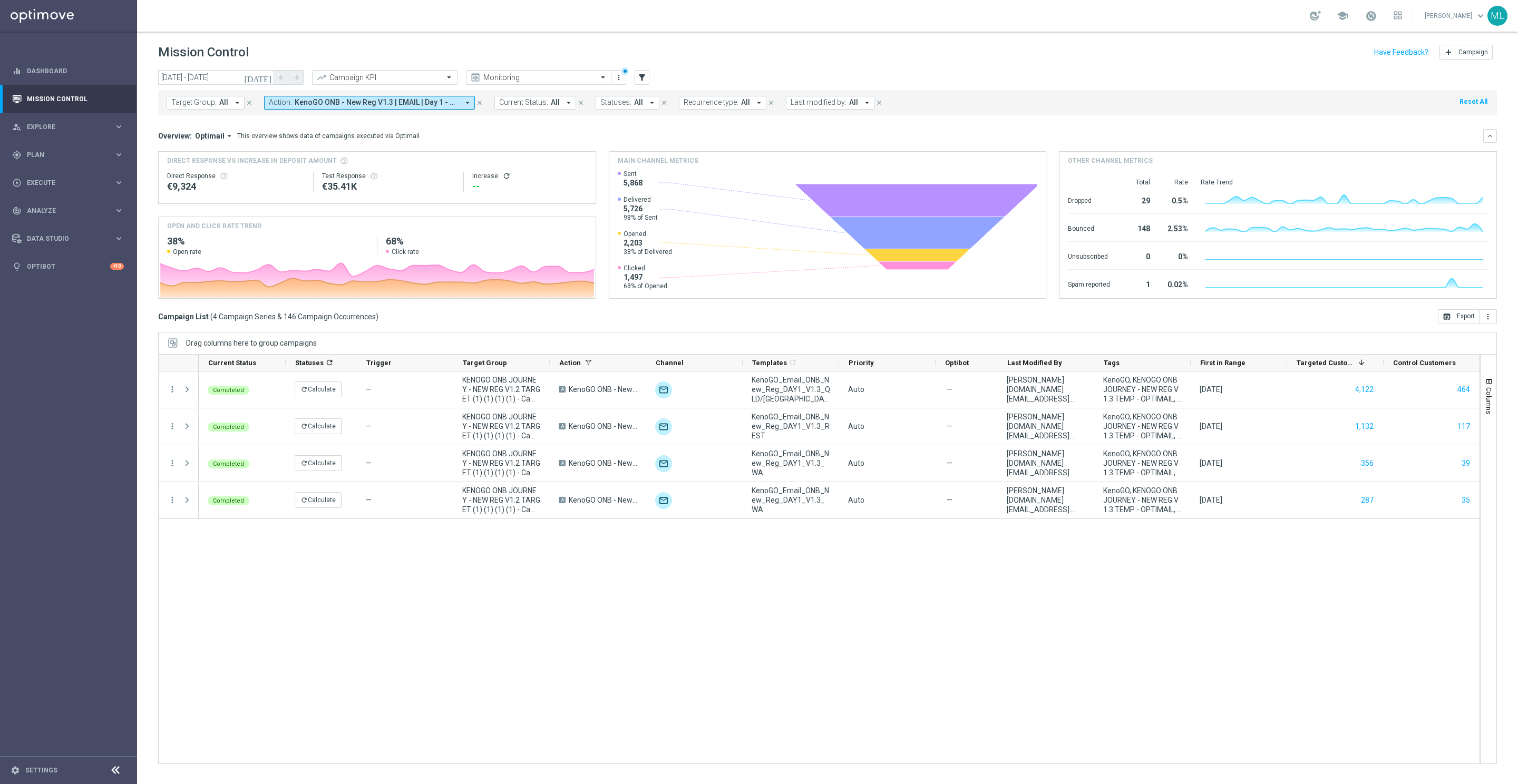
click at [457, 105] on button "Action: KenoGO ONB - New Reg V1.3 | EMAIL | Day 1 - Spin 'n' GO + USPs, KenoGO …" at bounding box center [369, 102] width 211 height 13
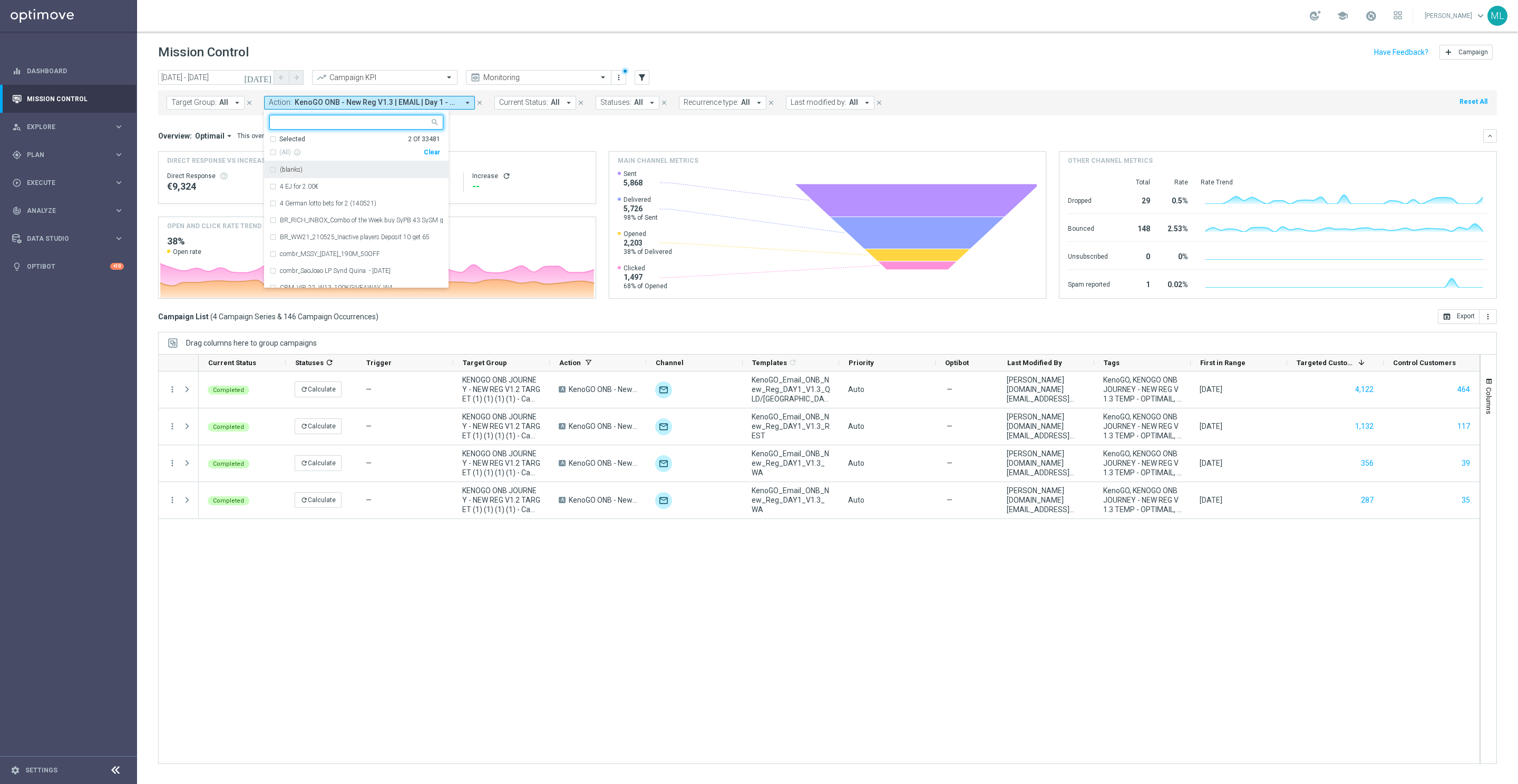
click at [0, 0] on div "Clear" at bounding box center [0, 0] width 0 height 0
click at [309, 124] on input "text" at bounding box center [353, 122] width 154 height 9
type input "k"
type input "onb"
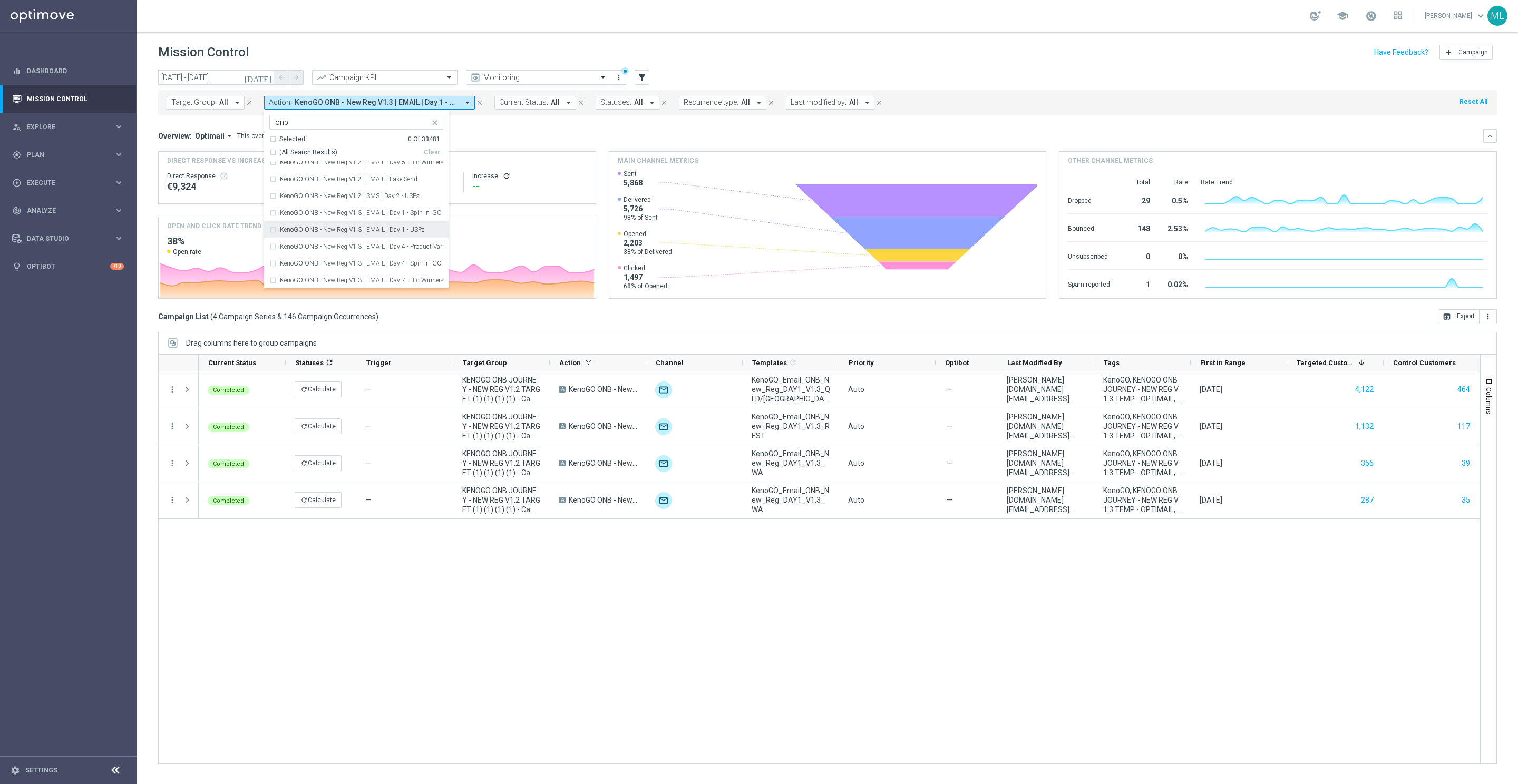
scroll to position [1910, 0]
click at [271, 214] on div "KenoGO ONB - New Reg V1.3 | EMAIL | Day 1 - Spin 'n' GO + USPs" at bounding box center [356, 215] width 174 height 17
click at [272, 229] on div "KenoGO ONB - New Reg V1.3 | EMAIL | Day 1 - USPs" at bounding box center [356, 232] width 174 height 17
click at [365, 240] on div "KenoGO ONB - New Reg V1.3 | SMS | Day 1 - Spin 'n' GO" at bounding box center [356, 236] width 174 height 17
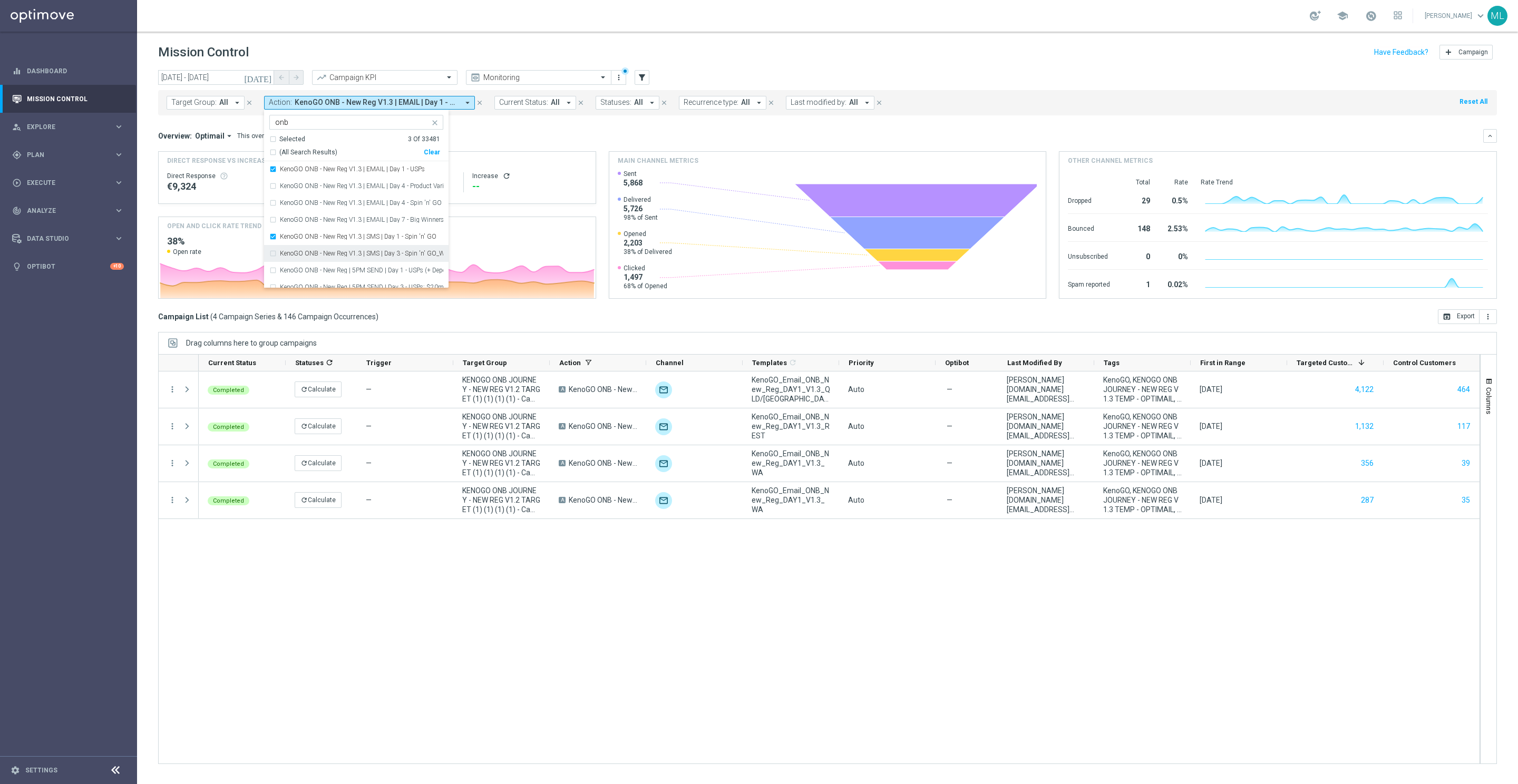
click at [365, 255] on label "KenoGO ONB - New Reg V1.3 | SMS | Day 3 - Spin 'n' GO_WA" at bounding box center [362, 253] width 164 height 6
click at [365, 210] on label "KenoGO ONB - New Reg | 5PM SEND | Day 1 - USPs (+ Deposit Options for non-deps)" at bounding box center [362, 208] width 164 height 6
click at [376, 246] on div "KenoGO ONB - New Reg | 8AM SEND | Day 1 - USPs (+ Deposit Options for non-deps)" at bounding box center [356, 240] width 174 height 17
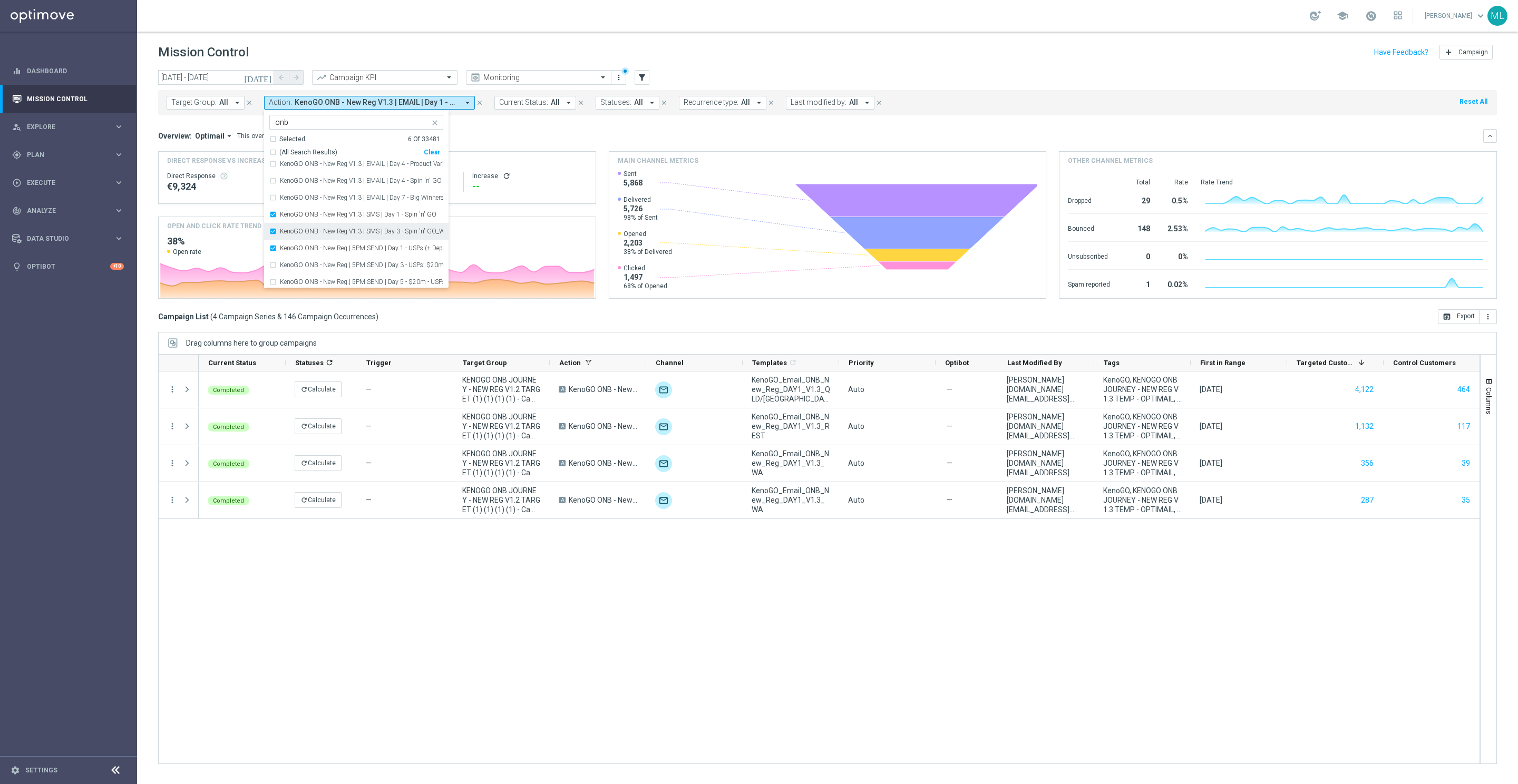
scroll to position [1998, 0]
click at [379, 232] on label "KenoGO ONB - New Reg V1.3 | SMS | Day 3 - Spin 'n' GO_WA" at bounding box center [362, 230] width 164 height 6
click at [522, 139] on div "Overview: Optimail arrow_drop_down This overview shows data of campaigns execut…" at bounding box center [820, 136] width 1325 height 9
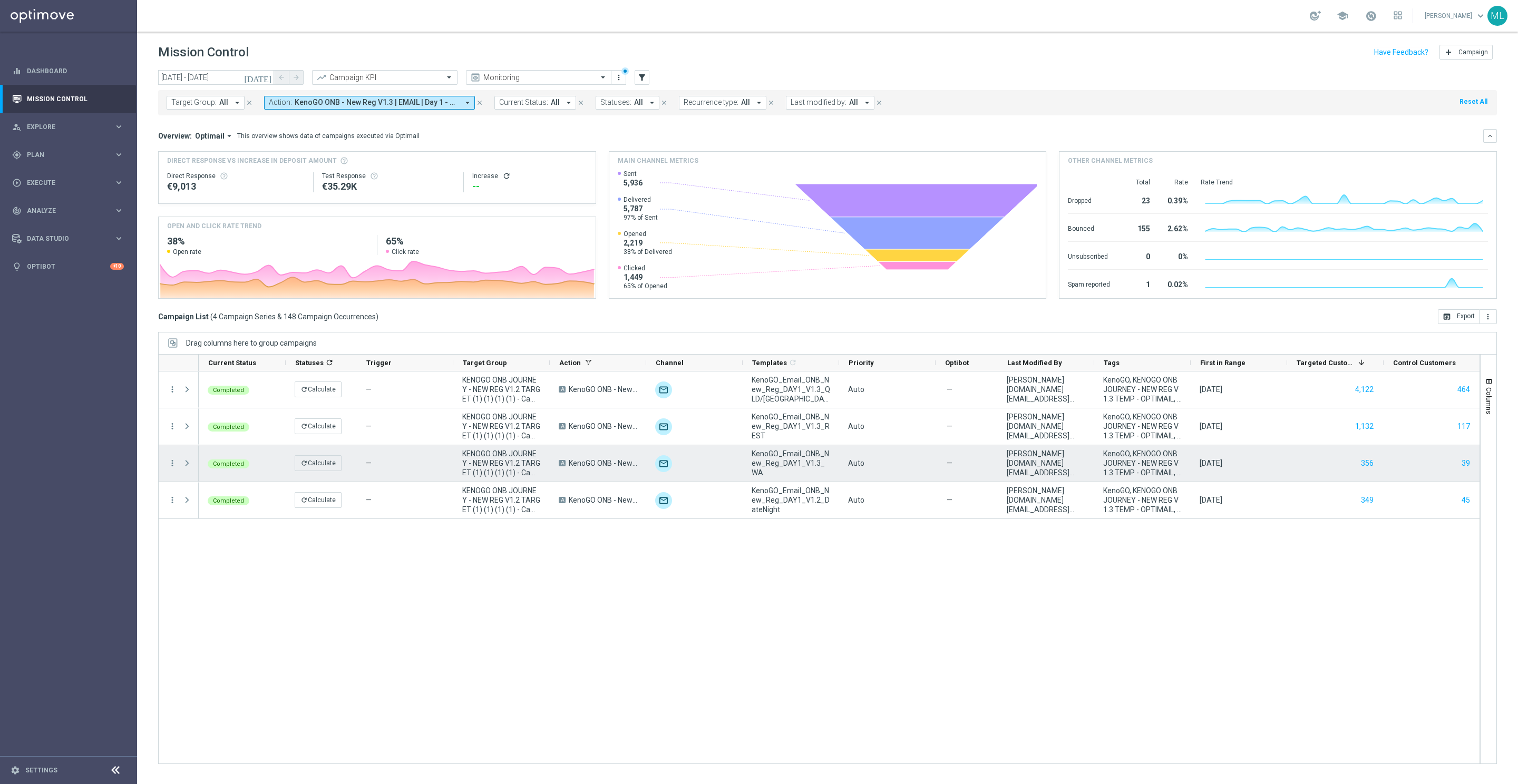
scroll to position [0, 2]
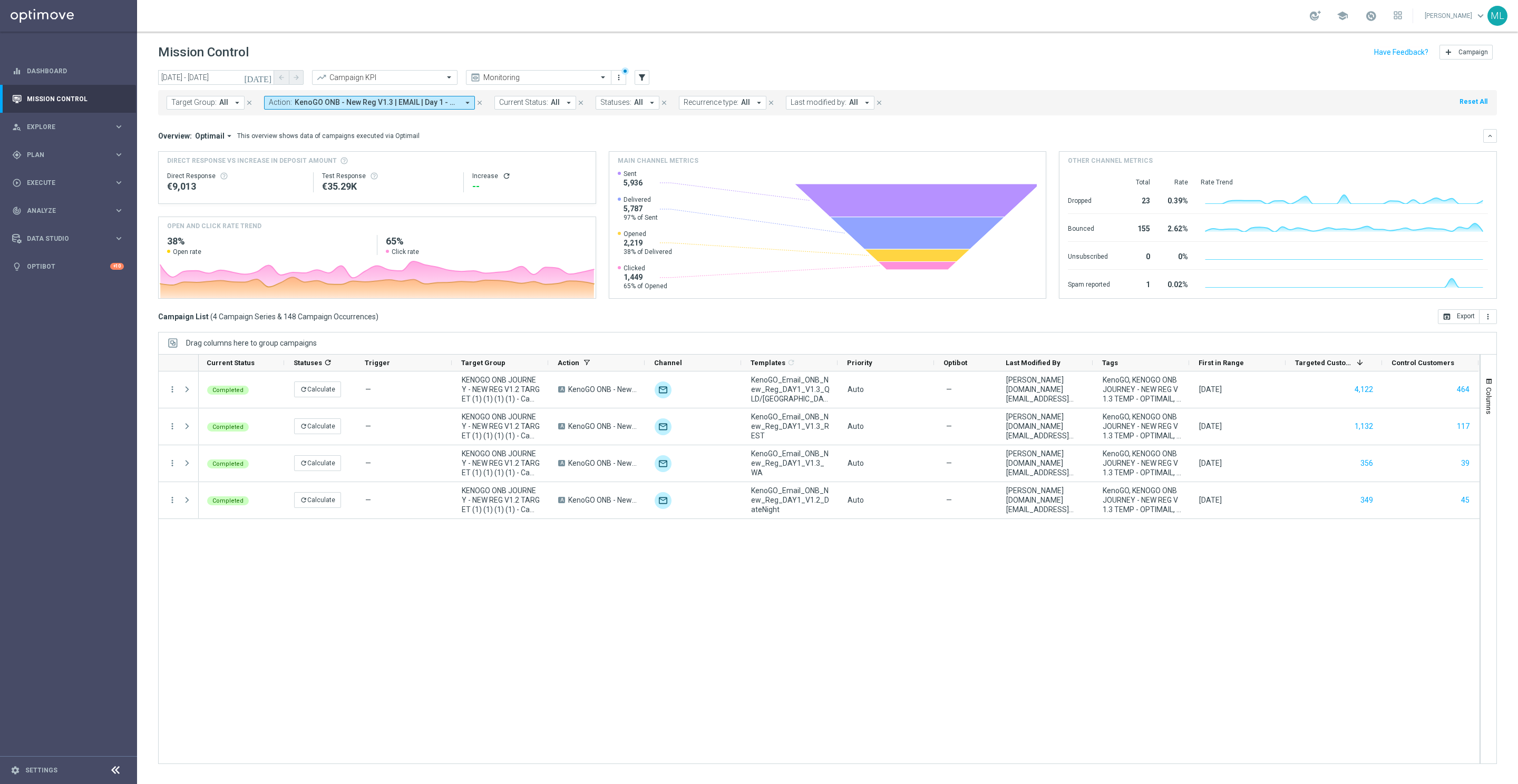
click at [400, 108] on button "Action: KenoGO ONB - New Reg V1.3 | EMAIL | Day 1 - Spin 'n' GO + USPs, KenoGO …" at bounding box center [369, 102] width 211 height 13
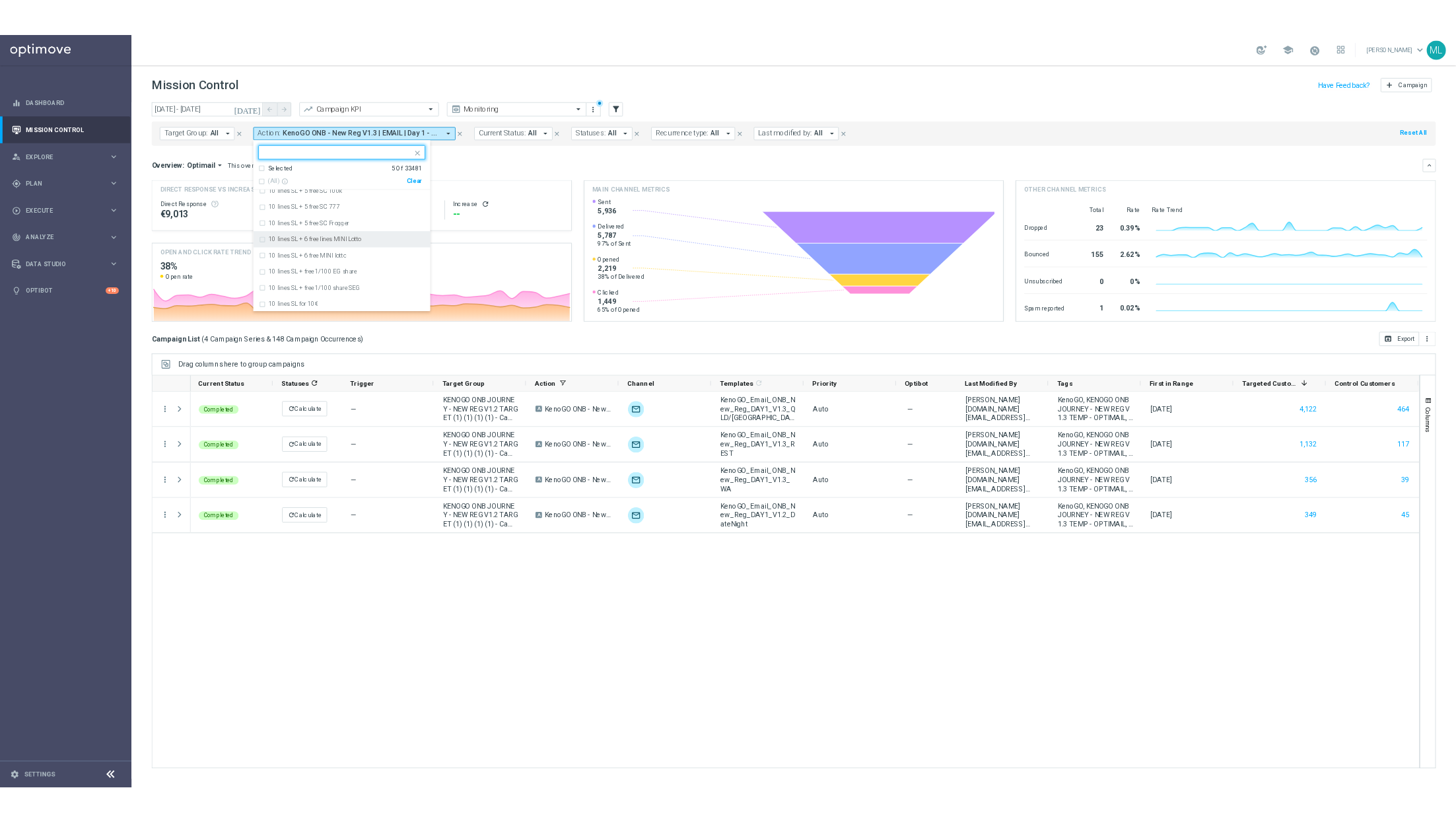
scroll to position [9278, 0]
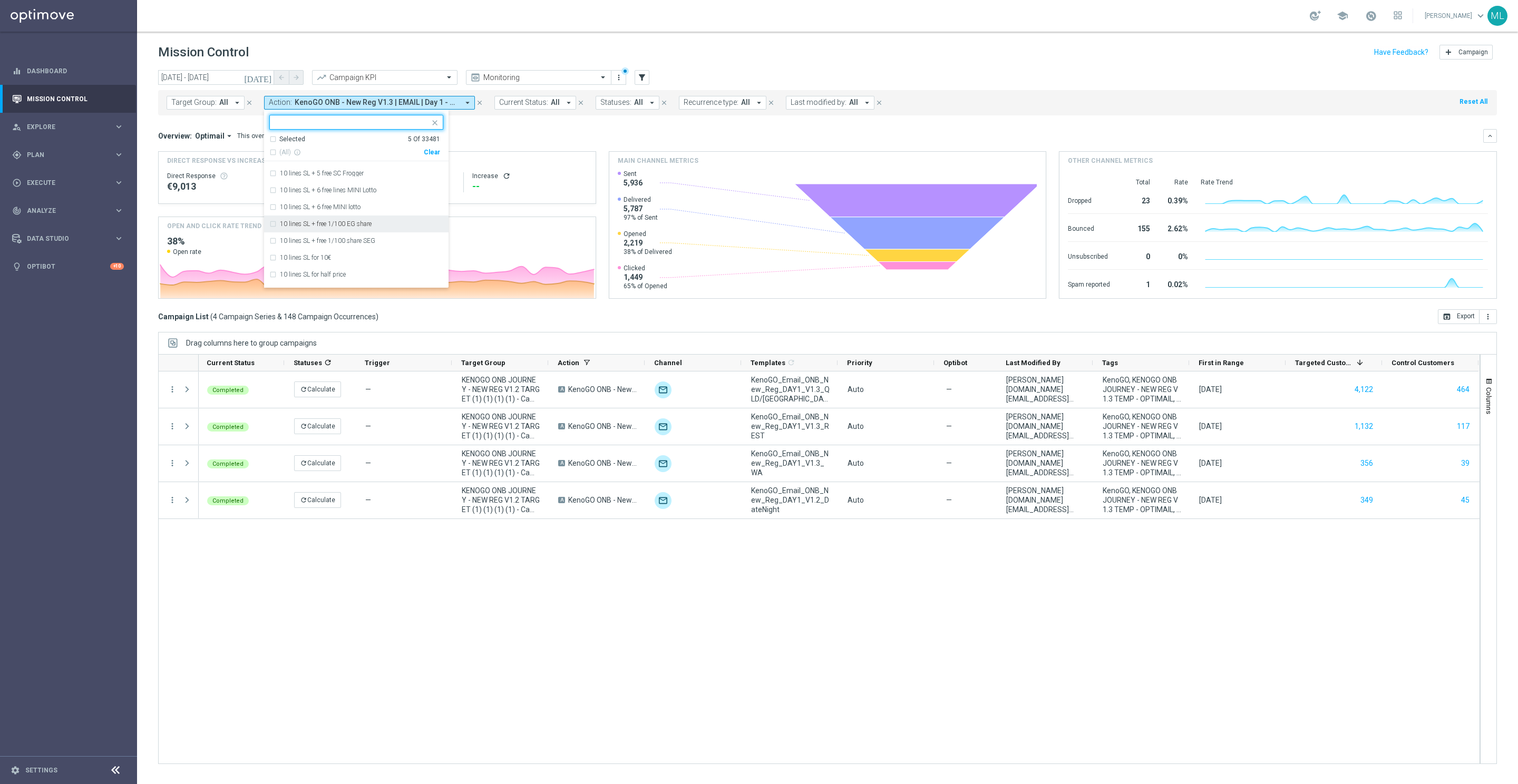
click at [691, 630] on div "Completed refresh Calculate — KENOGO ONB JOURNEY - NEW REG V1.2 TARGET (1) (1) …" at bounding box center [839, 568] width 1281 height 392
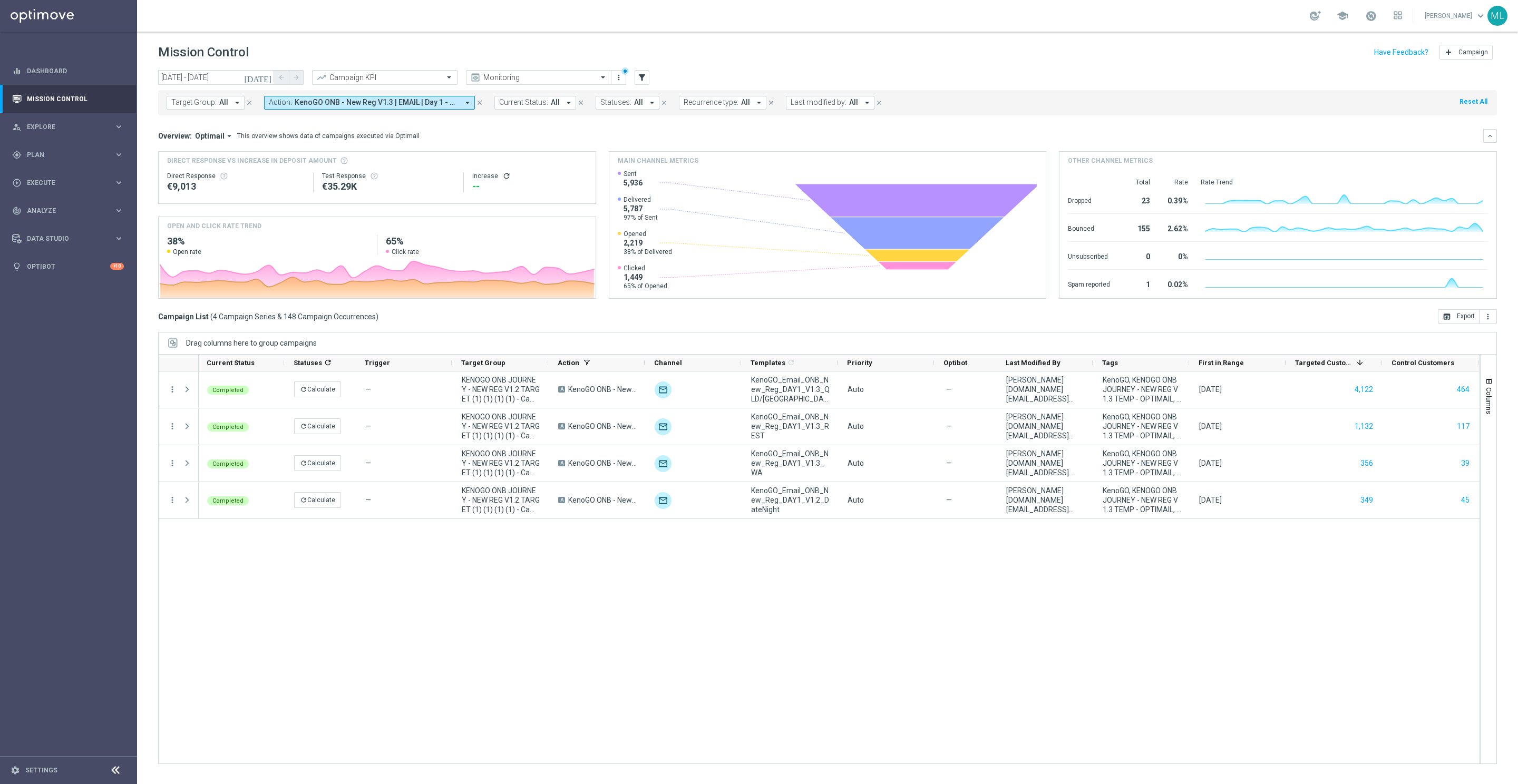
click at [268, 79] on icon "[DATE]" at bounding box center [258, 77] width 28 height 9
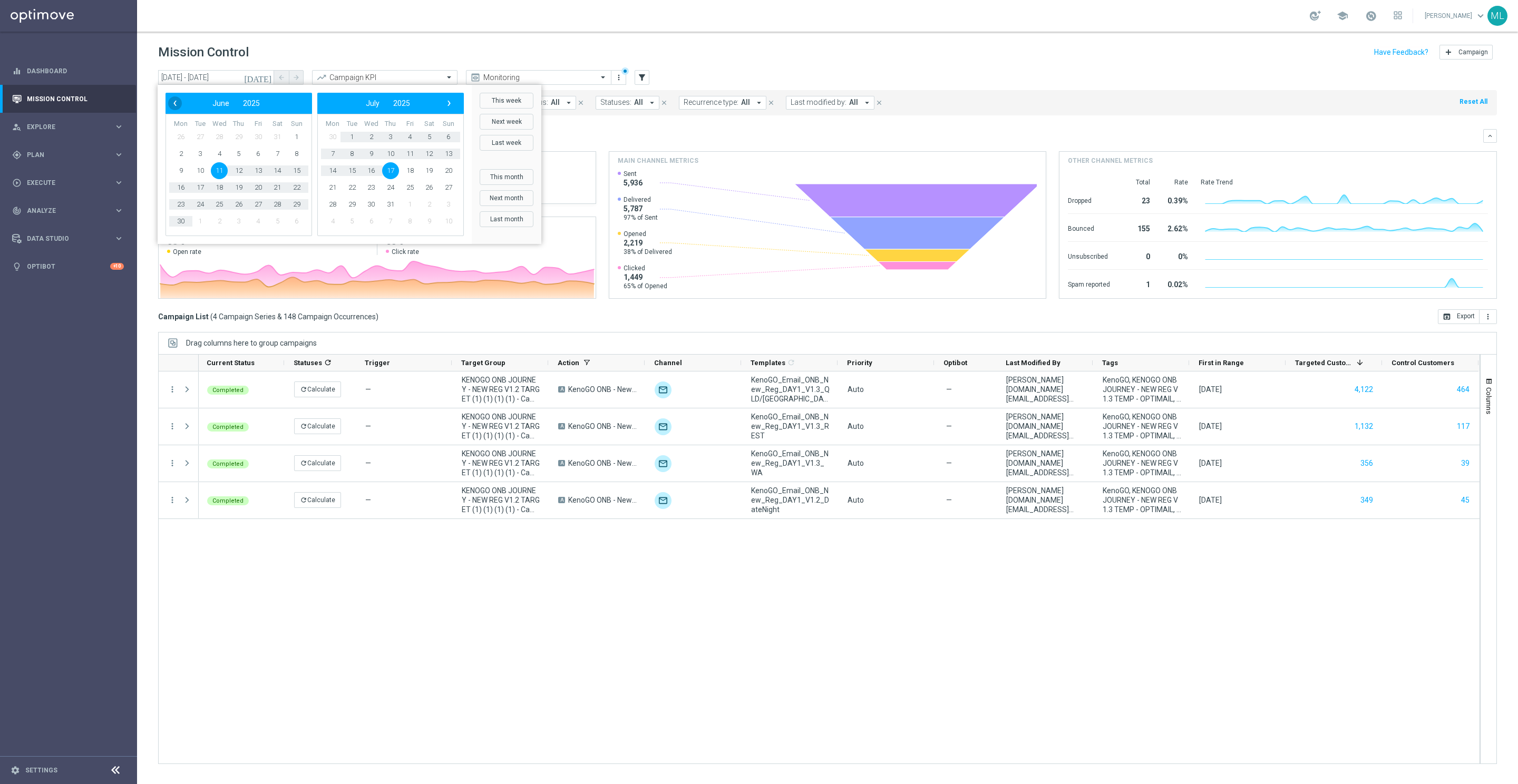
click at [174, 107] on span "‹" at bounding box center [175, 103] width 13 height 13
click at [169, 106] on span "‹" at bounding box center [175, 103] width 13 height 13
click at [277, 139] on span "1" at bounding box center [277, 136] width 17 height 17
click at [450, 107] on span "›" at bounding box center [449, 103] width 13 height 13
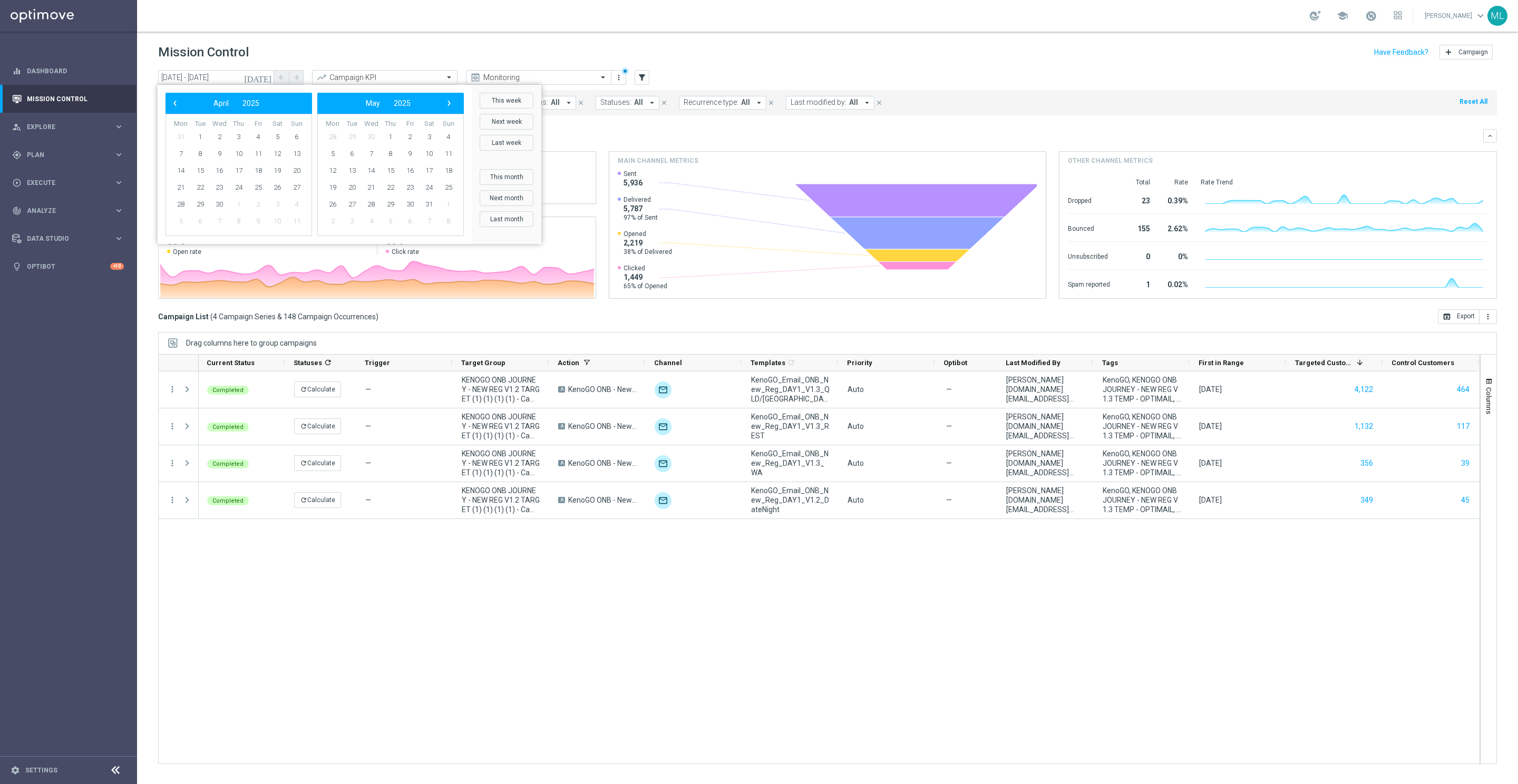
click at [450, 107] on span "›" at bounding box center [449, 103] width 13 height 13
click at [236, 136] on span "1" at bounding box center [239, 136] width 17 height 17
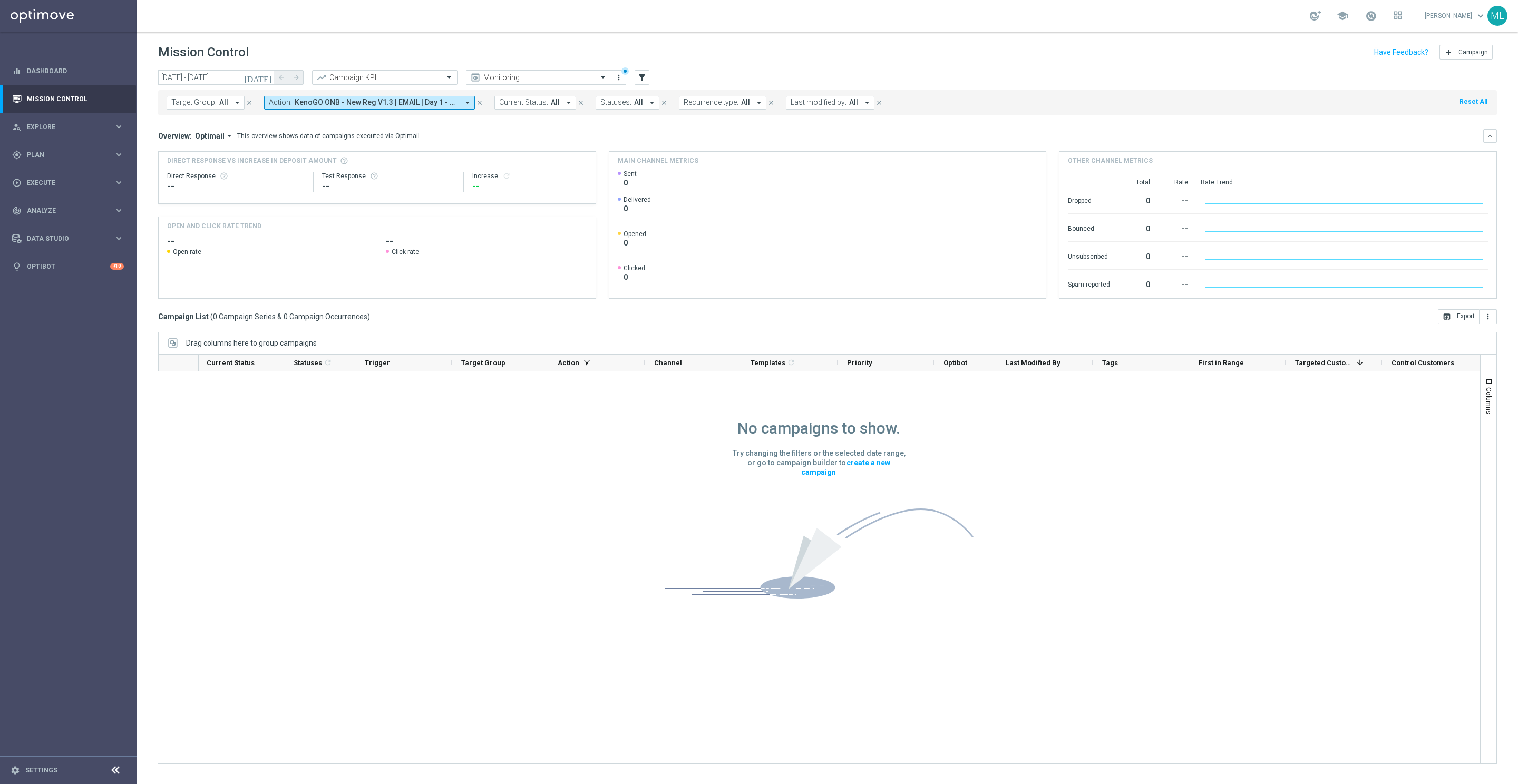
click at [268, 79] on icon "[DATE]" at bounding box center [258, 77] width 28 height 9
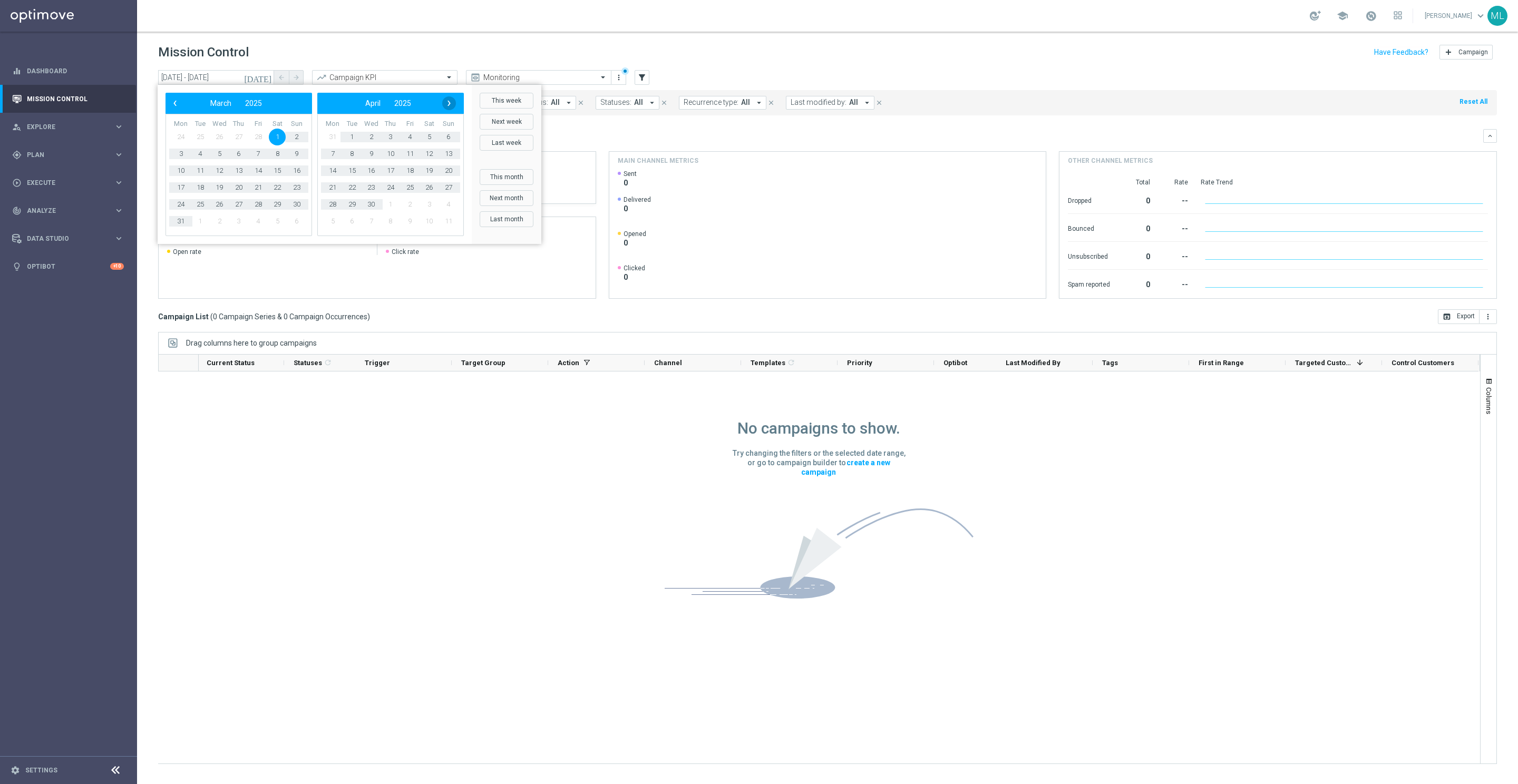
click at [447, 103] on span "›" at bounding box center [449, 103] width 13 height 13
click at [175, 110] on div "‹ ​ April ​ 2025 ​ ›" at bounding box center [239, 103] width 146 height 21
click at [173, 106] on span "‹" at bounding box center [175, 103] width 13 height 13
click at [281, 138] on span "1" at bounding box center [277, 136] width 17 height 17
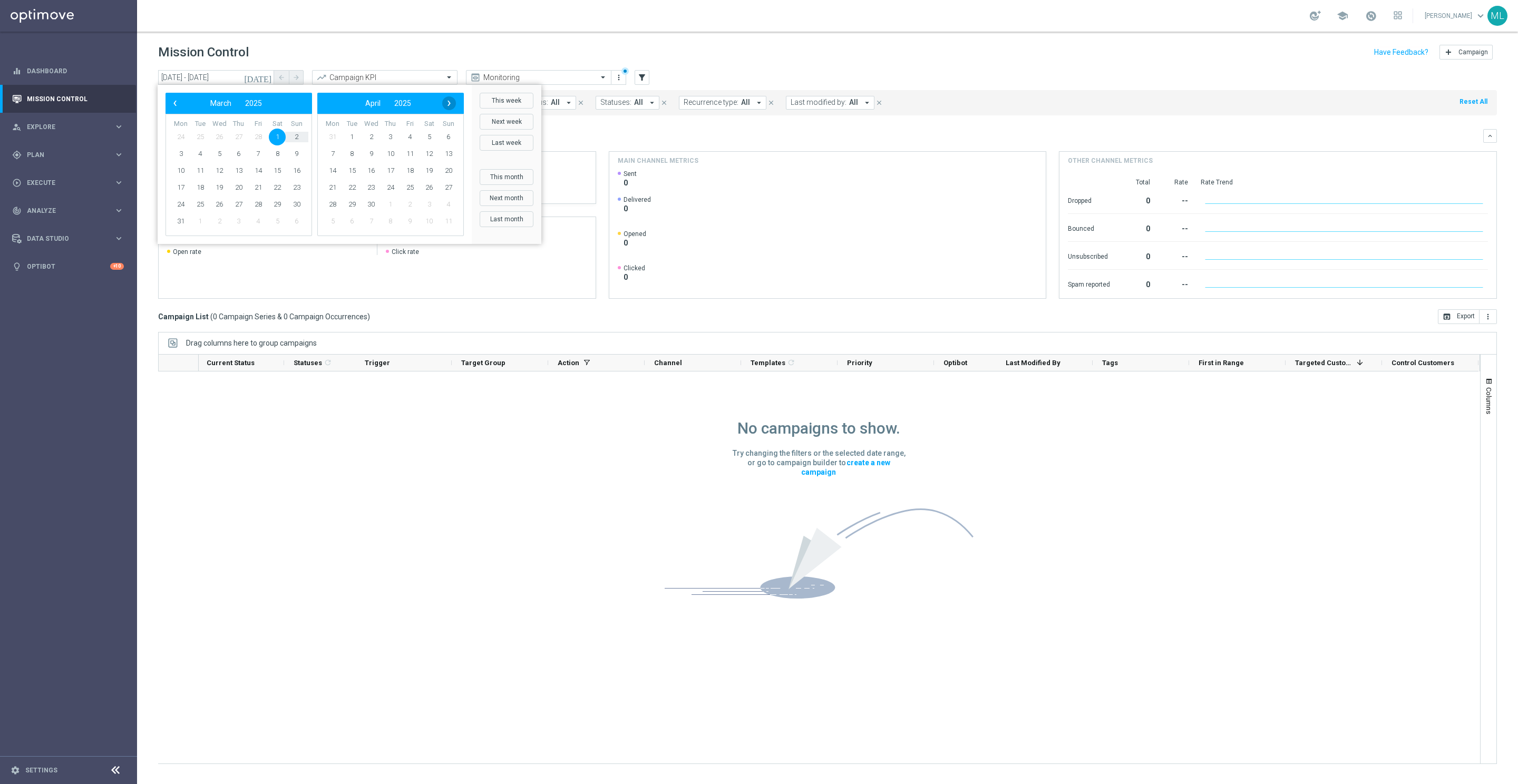
click at [450, 108] on span "›" at bounding box center [449, 103] width 13 height 13
click at [431, 205] on span "31" at bounding box center [428, 204] width 17 height 17
type input "01 Mar 2025 - 31 May 2025"
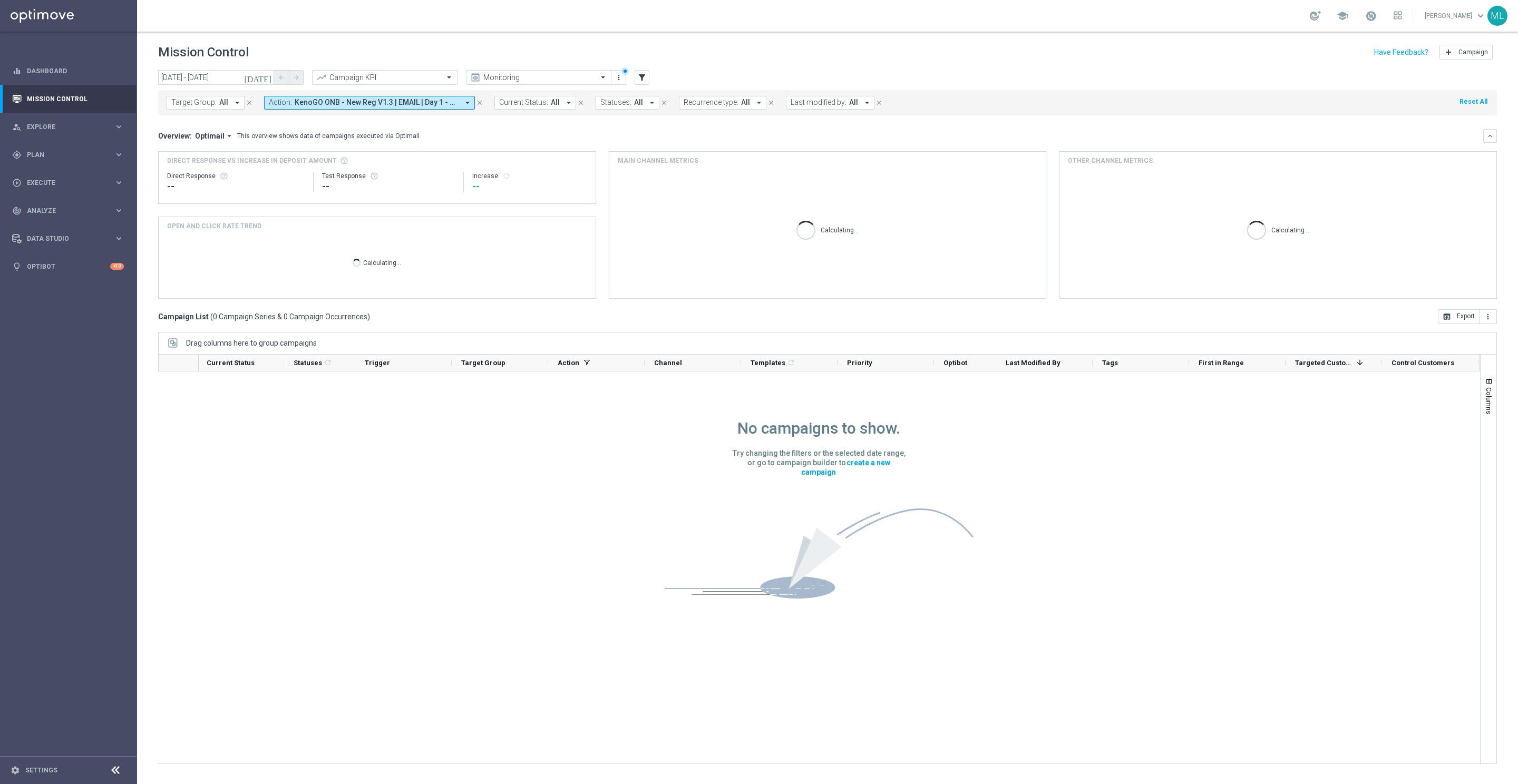
click at [457, 103] on button "Action: KenoGO ONB - New Reg V1.3 | EMAIL | Day 1 - Spin 'n' GO + USPs, KenoGO …" at bounding box center [369, 102] width 211 height 13
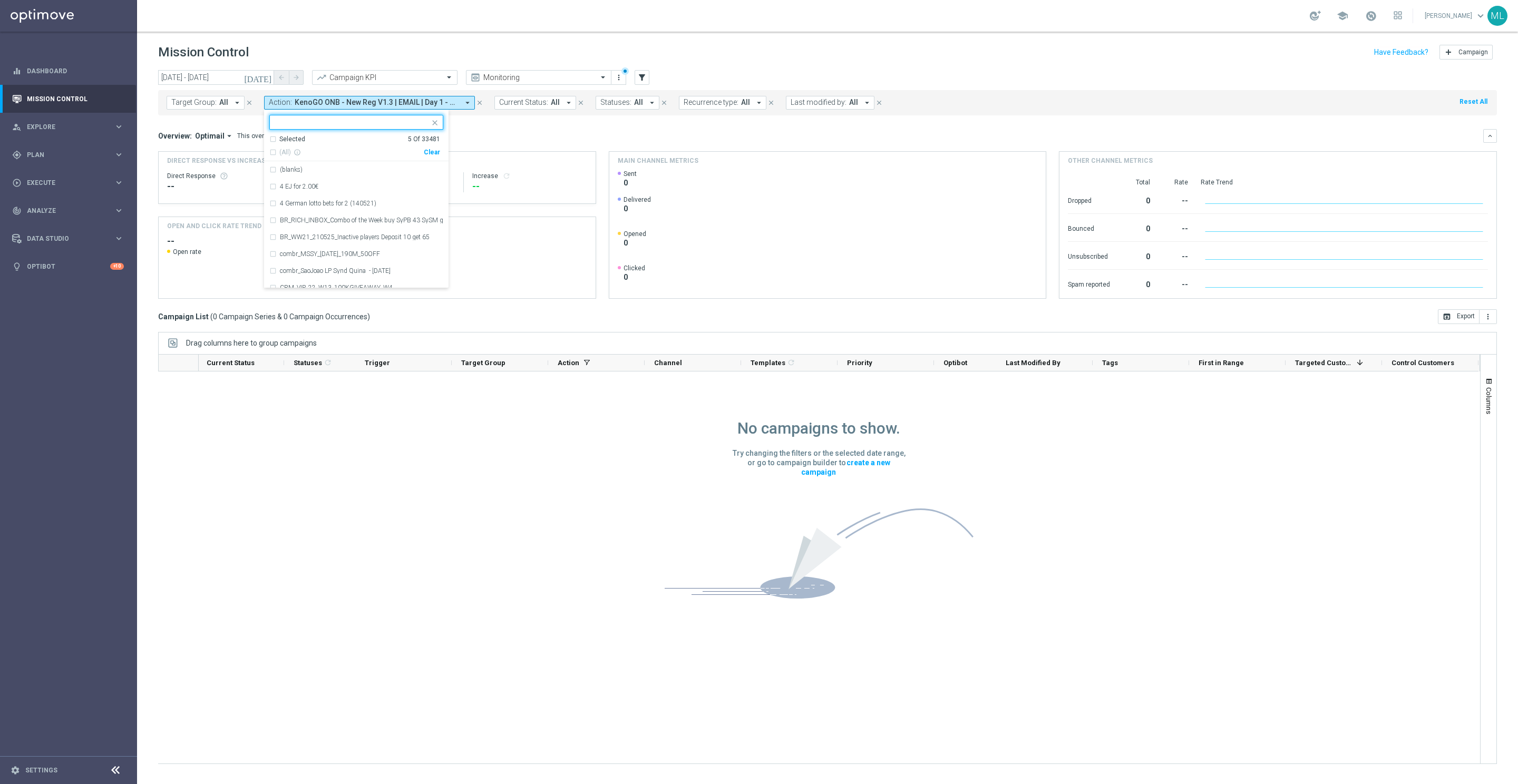
click at [0, 0] on div "Clear" at bounding box center [0, 0] width 0 height 0
click at [375, 119] on input "text" at bounding box center [353, 122] width 154 height 9
click at [272, 170] on div "KenoGO ONB - New Reg V1.2 | EMAIL | Day 1 - USPs" at bounding box center [356, 169] width 174 height 17
type input "new reg V1.2"
click at [531, 138] on div "Overview: Optimail arrow_drop_down This overview shows data of campaigns execut…" at bounding box center [820, 136] width 1325 height 9
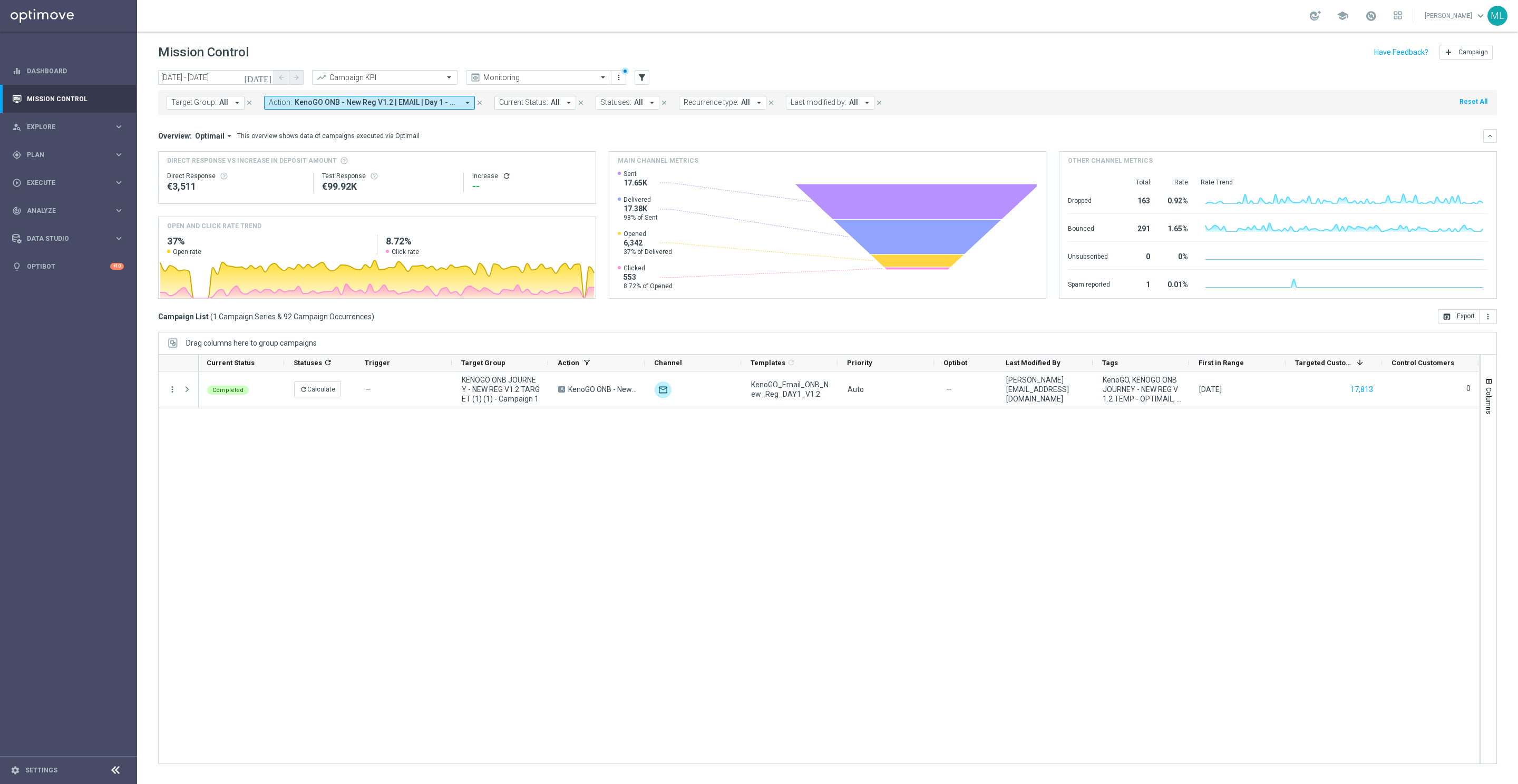
click at [1251, 512] on div "Completed refresh Calculate — KENOGO ONB JOURNEY - NEW REG V1.2 TARGET (1) (1) …" at bounding box center [839, 568] width 1281 height 392
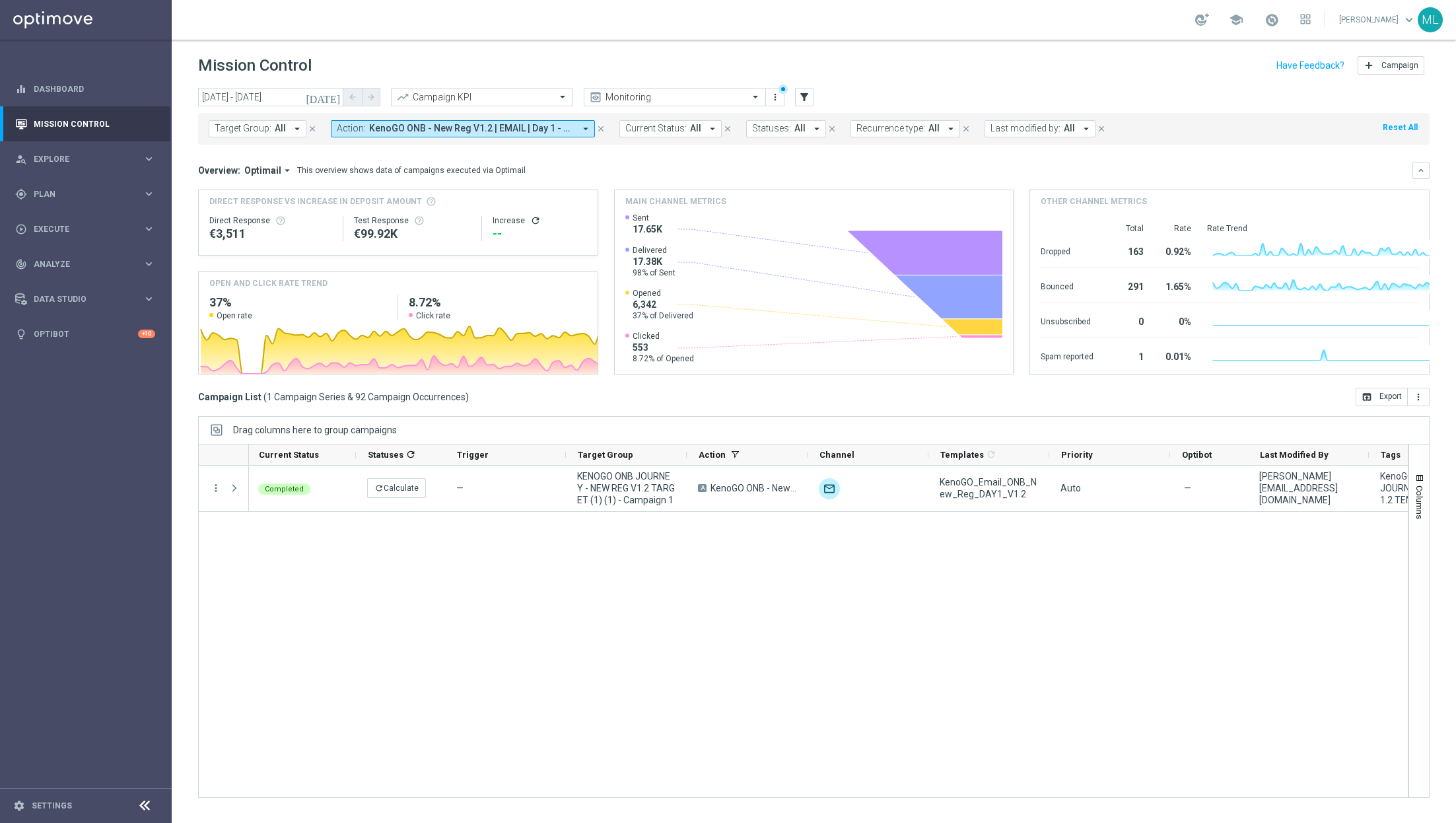
scroll to position [0, 2]
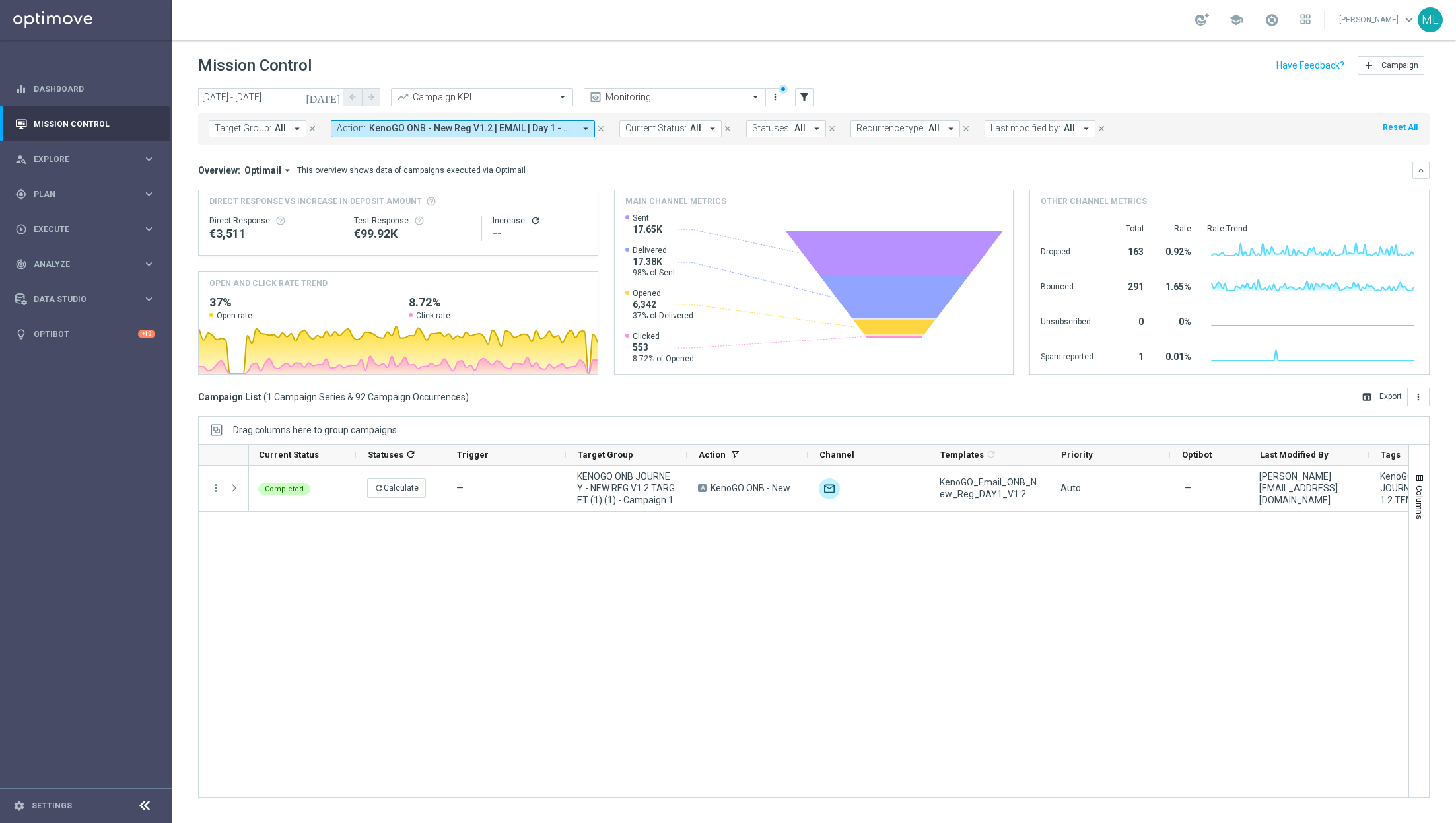
click at [892, 65] on div "Mission Control add Campaign" at bounding box center [814, 66] width 1232 height 26
click at [1383, 391] on button "open_in_browser Export" at bounding box center [1382, 397] width 52 height 19
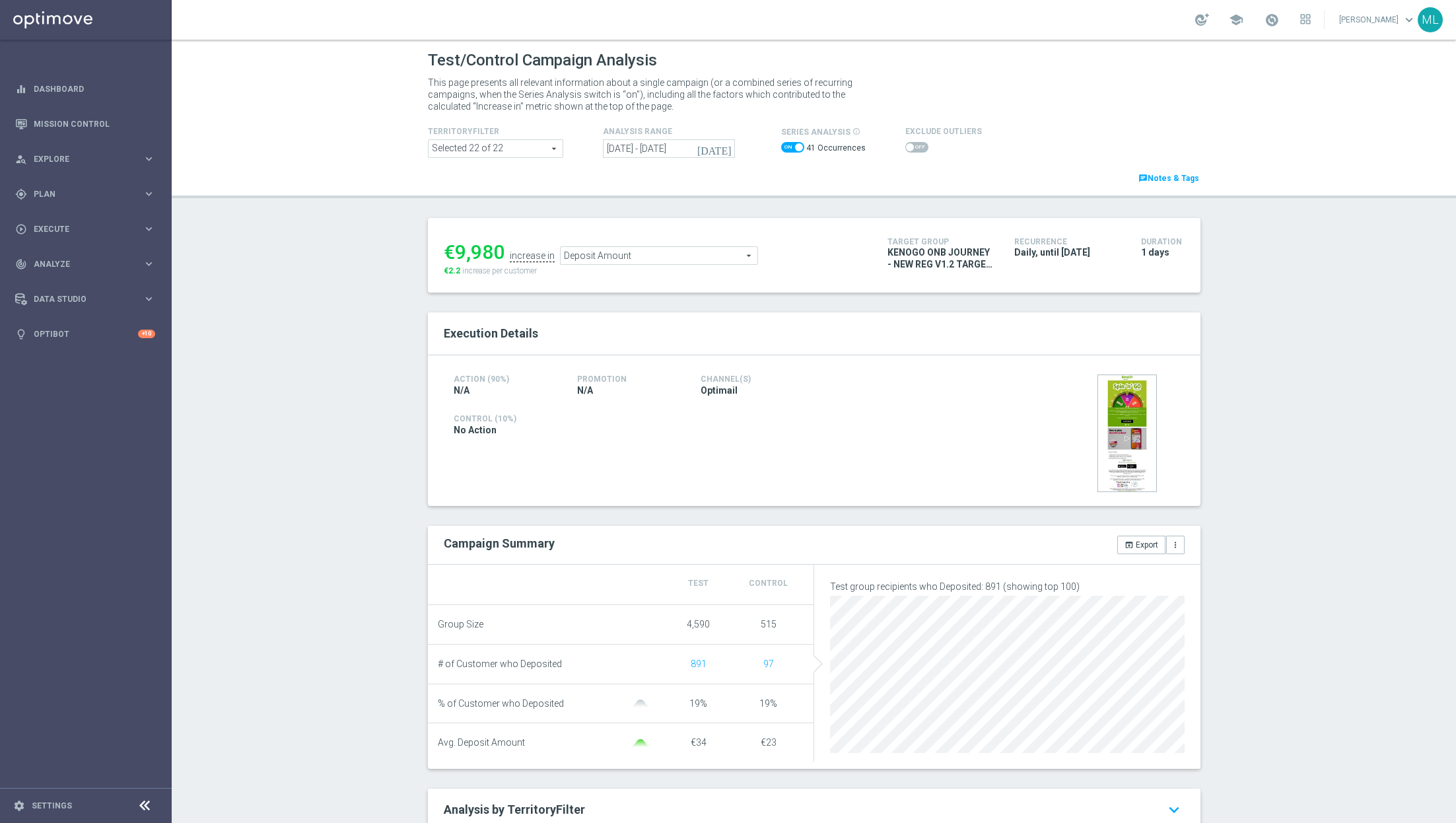
click at [747, 253] on span "Deposit Amount" at bounding box center [660, 255] width 197 height 17
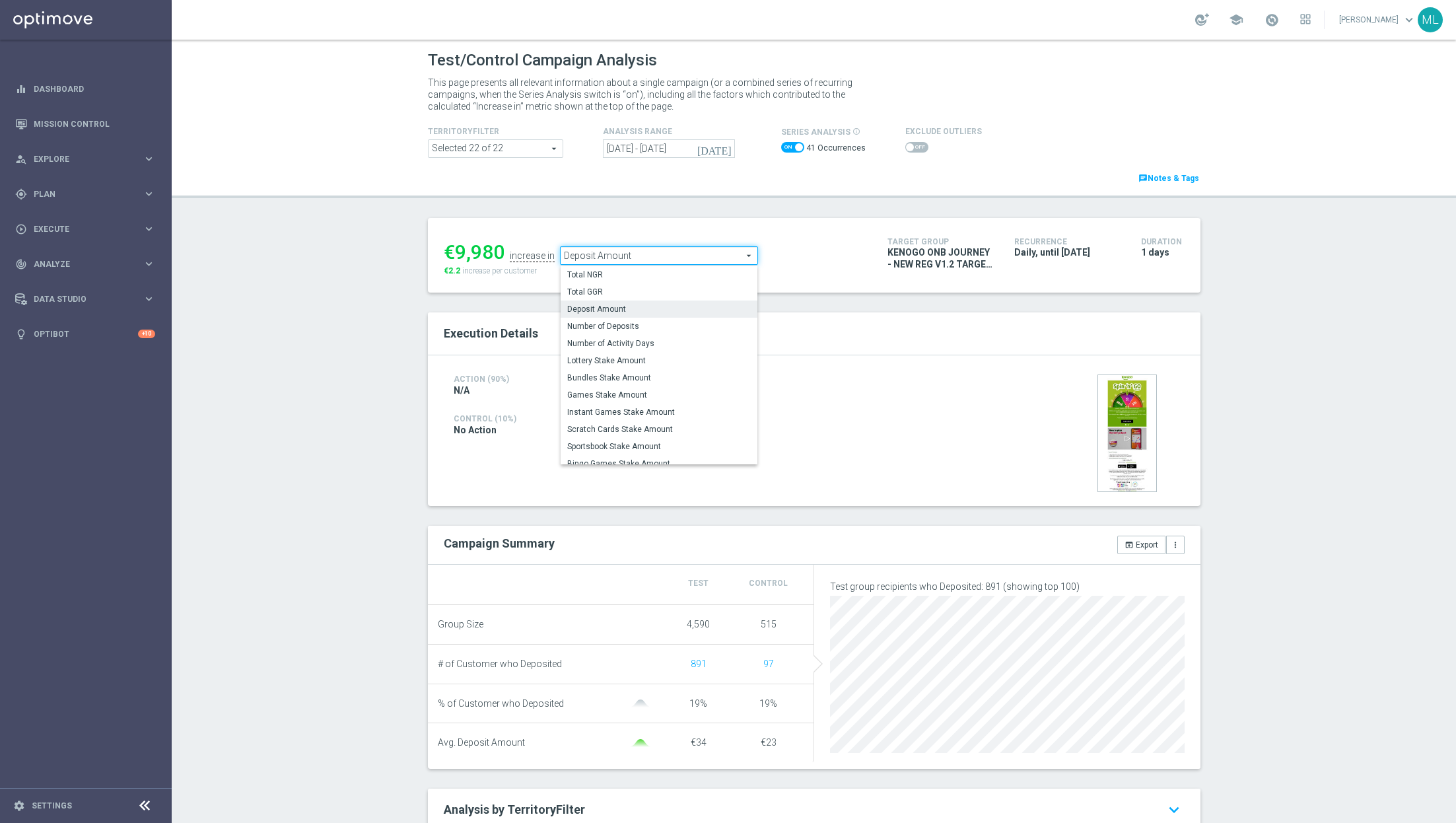
click at [854, 384] on div "Action (90%) N/A Promotion N/A Channel(s) Optimail" at bounding box center [691, 384] width 494 height 27
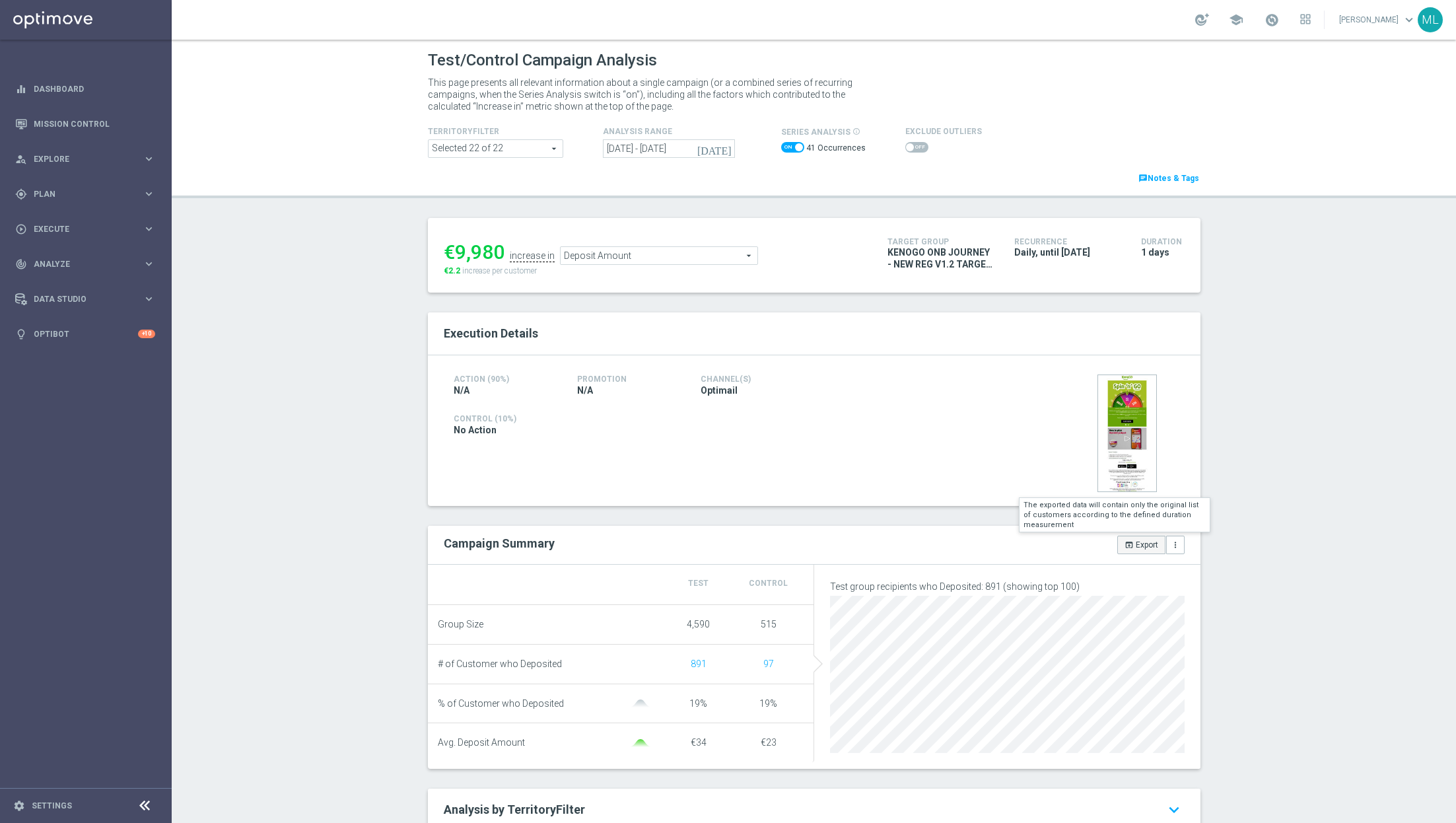
click at [1135, 540] on button "open_in_browser Export" at bounding box center [1141, 545] width 48 height 19
